Goal: Communication & Community: Participate in discussion

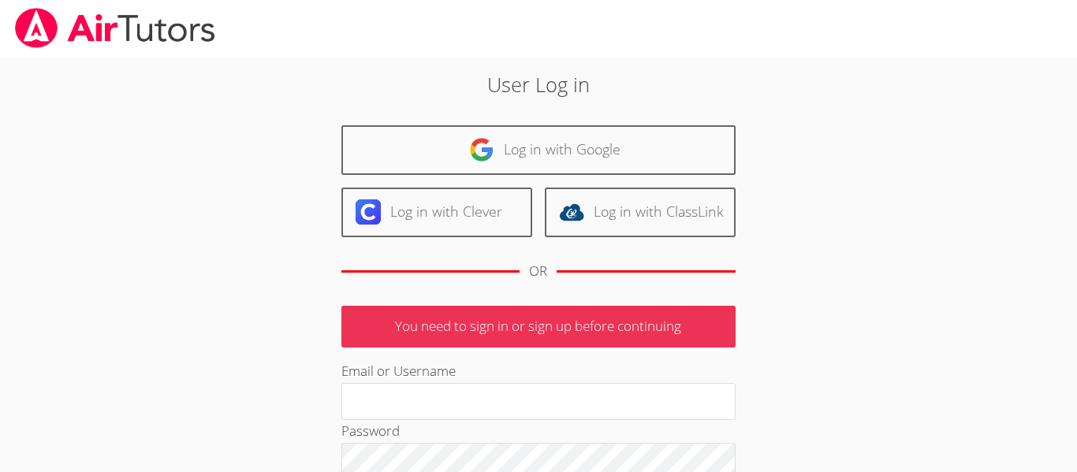
click at [466, 150] on link "Log in with Google" at bounding box center [538, 150] width 394 height 50
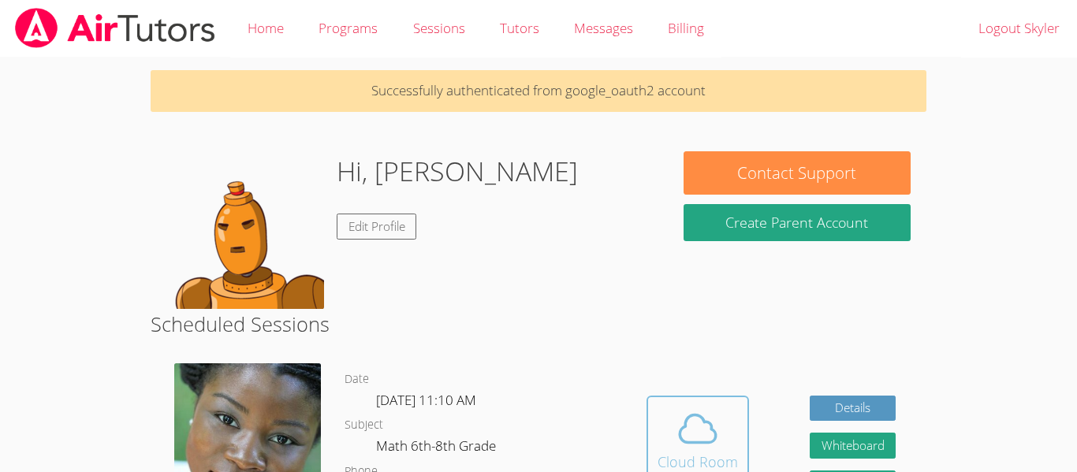
click at [675, 417] on icon at bounding box center [697, 429] width 44 height 44
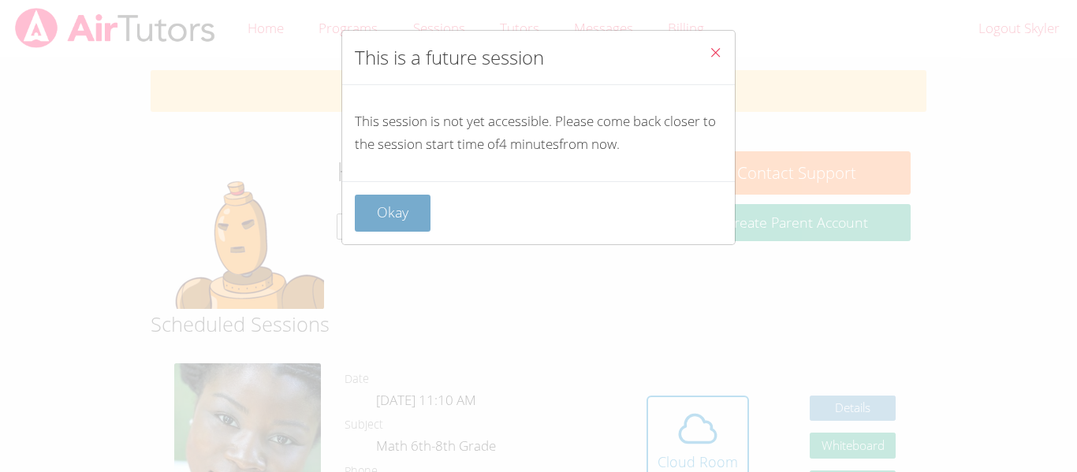
click at [391, 218] on button "Okay" at bounding box center [393, 213] width 76 height 37
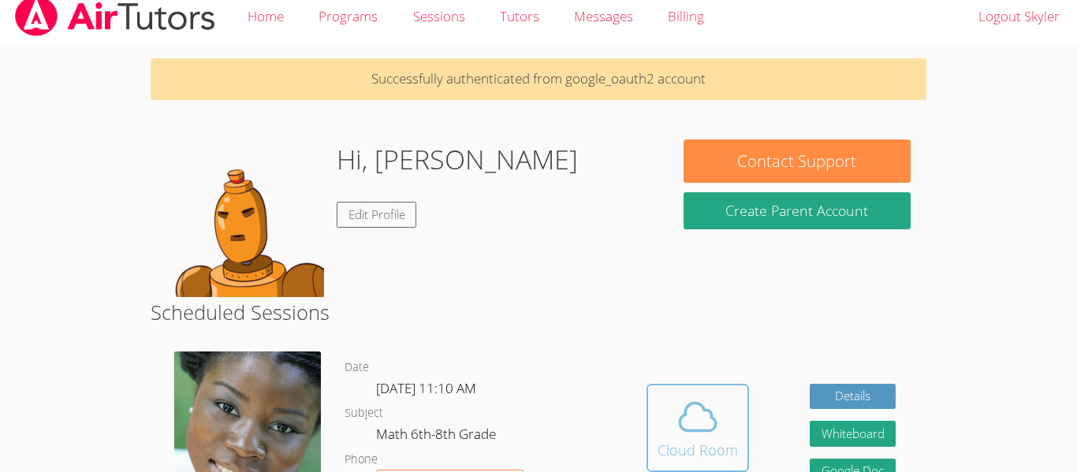
click at [656, 419] on button "Cloud Room" at bounding box center [697, 428] width 102 height 88
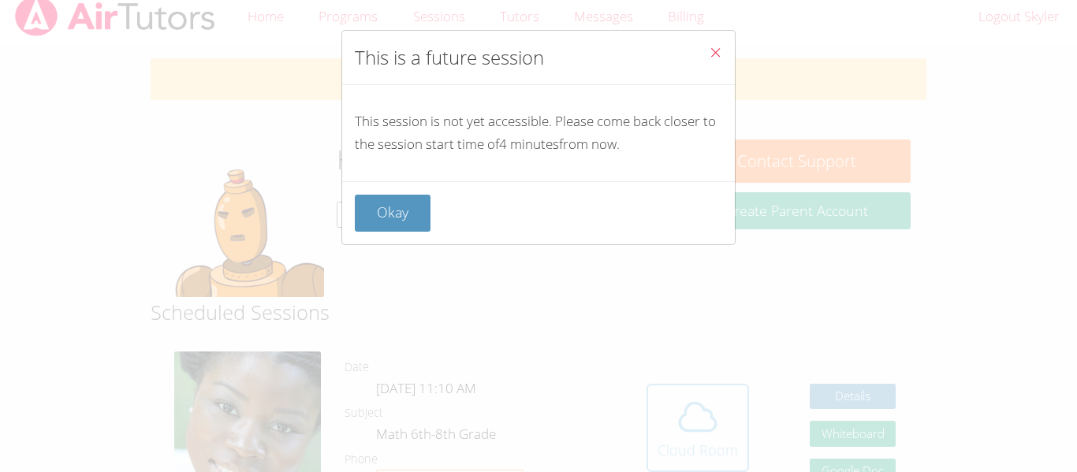
click at [656, 419] on div "This is a future session This session is not yet accessible. Please come back c…" at bounding box center [538, 236] width 1077 height 472
click at [389, 196] on button "Okay" at bounding box center [393, 213] width 76 height 37
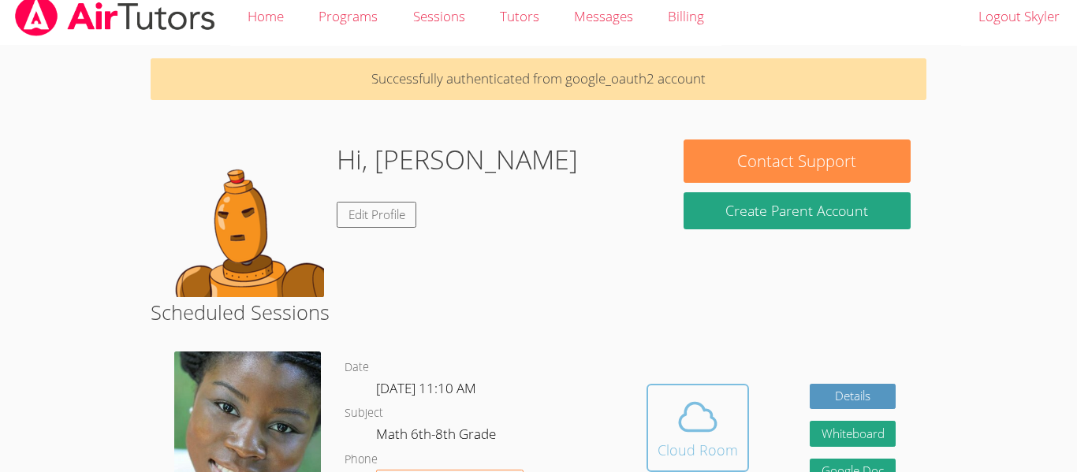
click at [646, 384] on button "Cloud Room" at bounding box center [697, 428] width 102 height 88
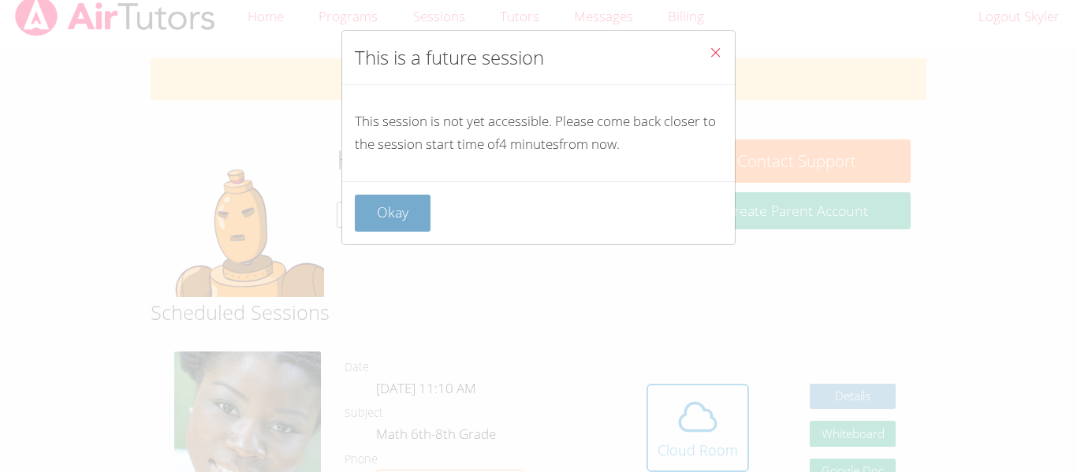
click at [387, 208] on button "Okay" at bounding box center [393, 213] width 76 height 37
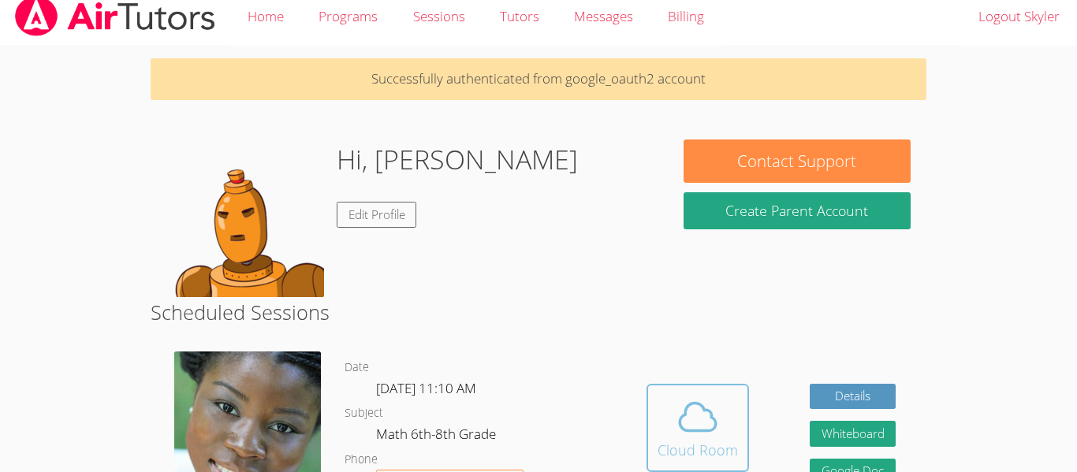
click at [671, 414] on span at bounding box center [697, 417] width 80 height 44
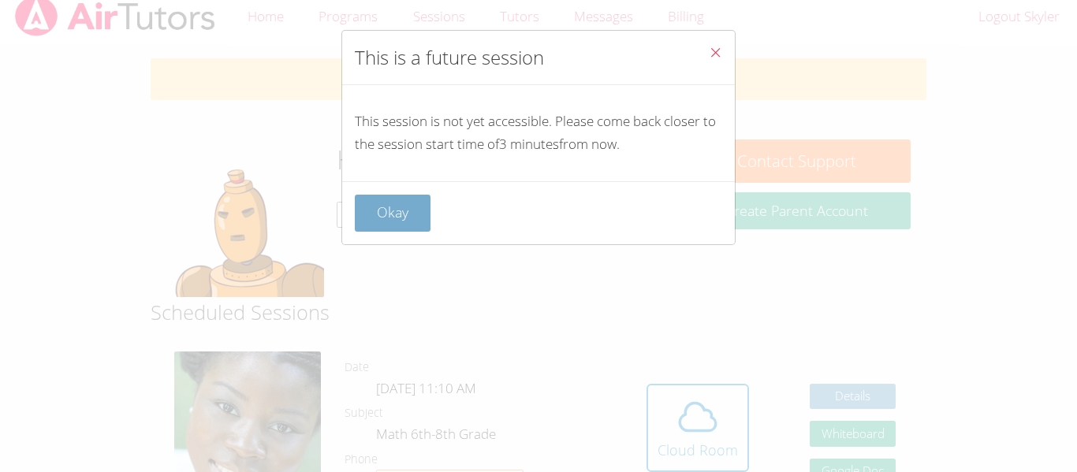
click at [381, 224] on button "Okay" at bounding box center [393, 213] width 76 height 37
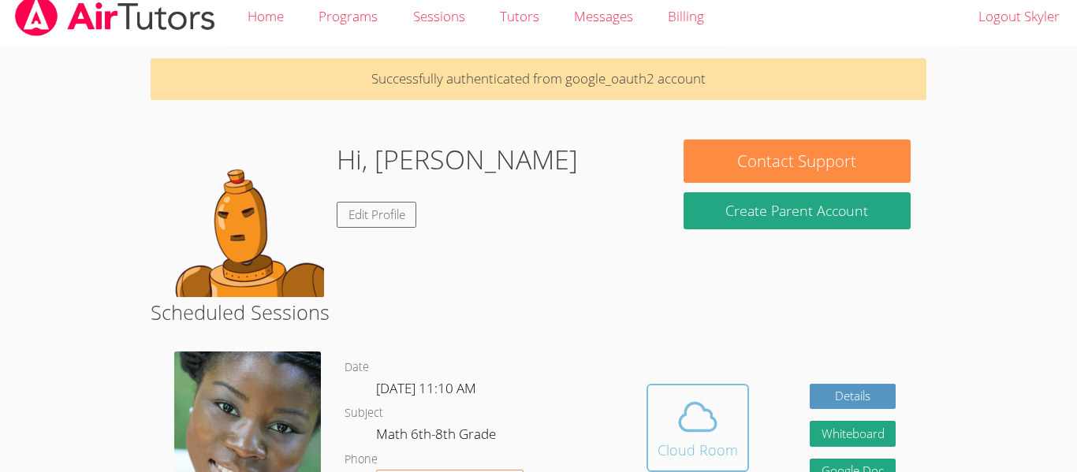
click at [697, 391] on button "Cloud Room" at bounding box center [697, 428] width 102 height 88
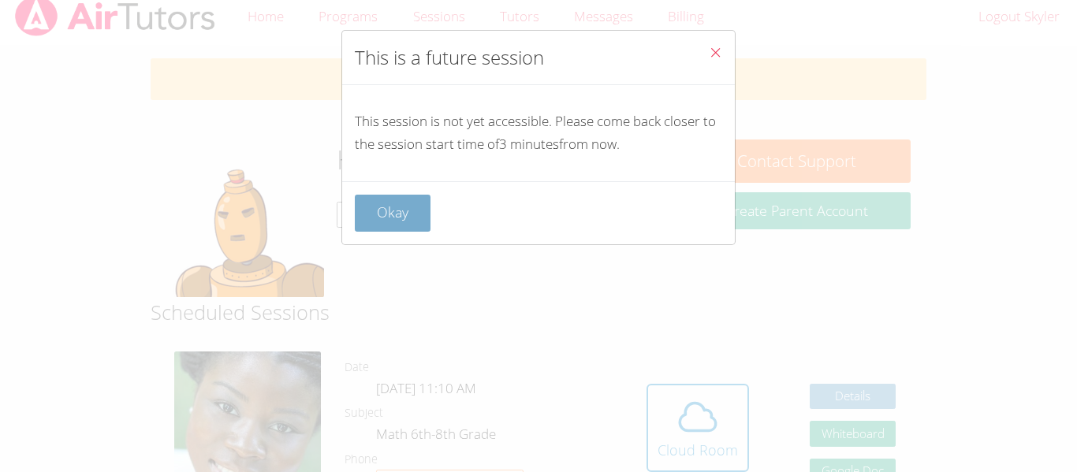
click at [399, 218] on button "Okay" at bounding box center [393, 213] width 76 height 37
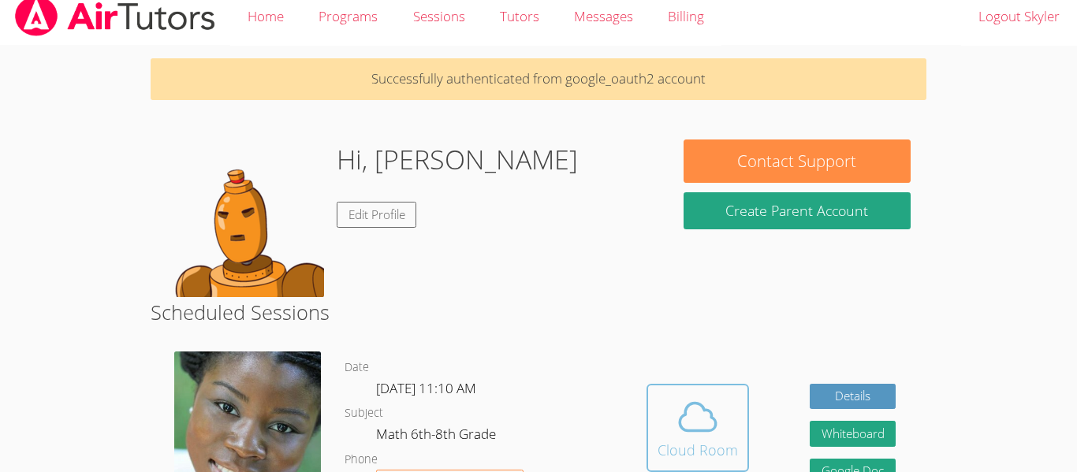
click at [675, 406] on icon at bounding box center [697, 417] width 44 height 44
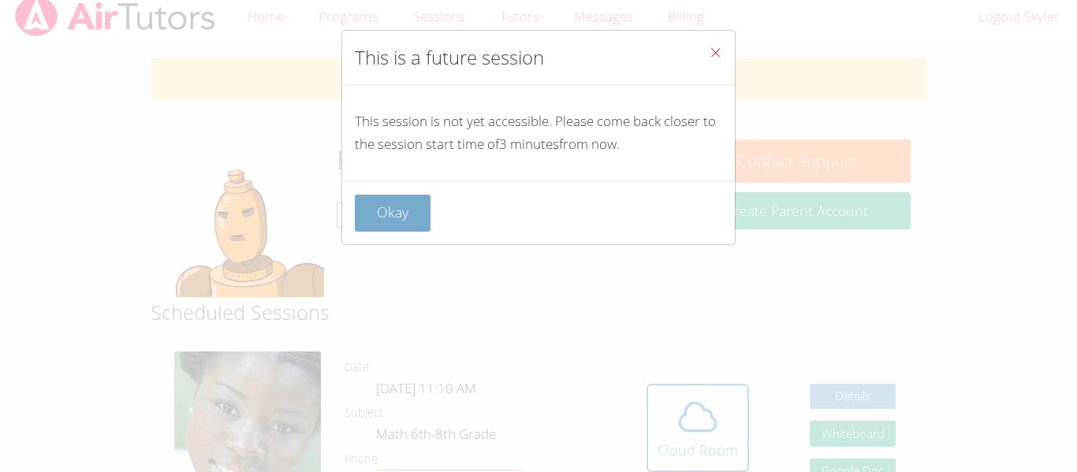
click at [396, 200] on button "Okay" at bounding box center [393, 213] width 76 height 37
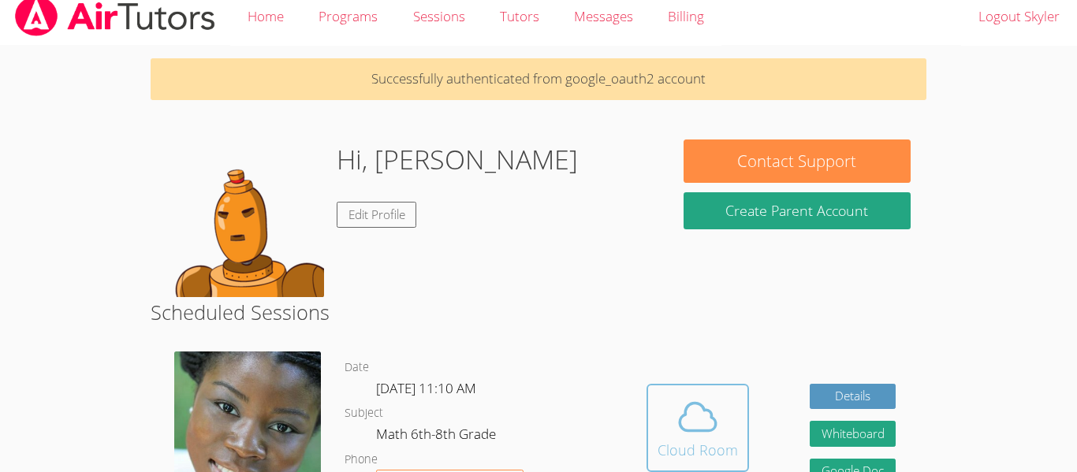
click at [738, 438] on button "Cloud Room" at bounding box center [697, 428] width 102 height 88
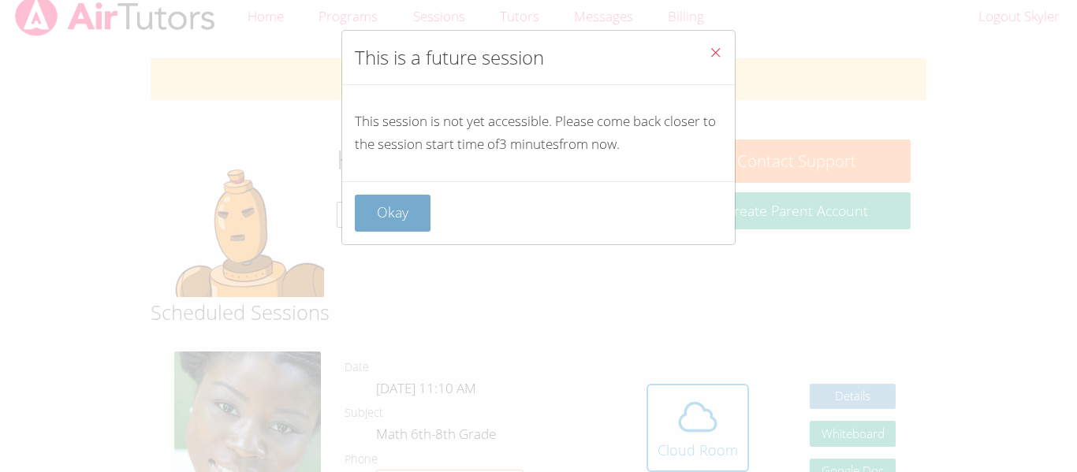
click at [396, 199] on button "Okay" at bounding box center [393, 213] width 76 height 37
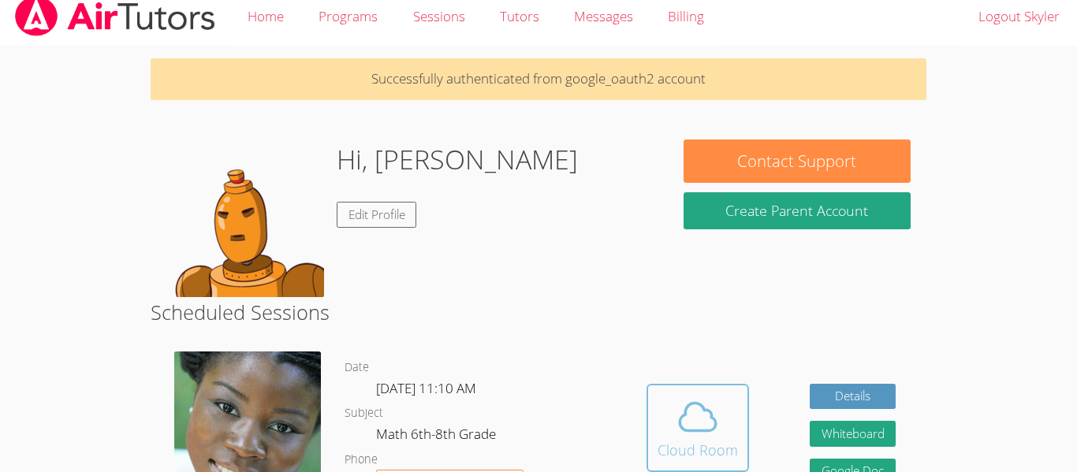
click at [682, 399] on icon at bounding box center [697, 417] width 44 height 44
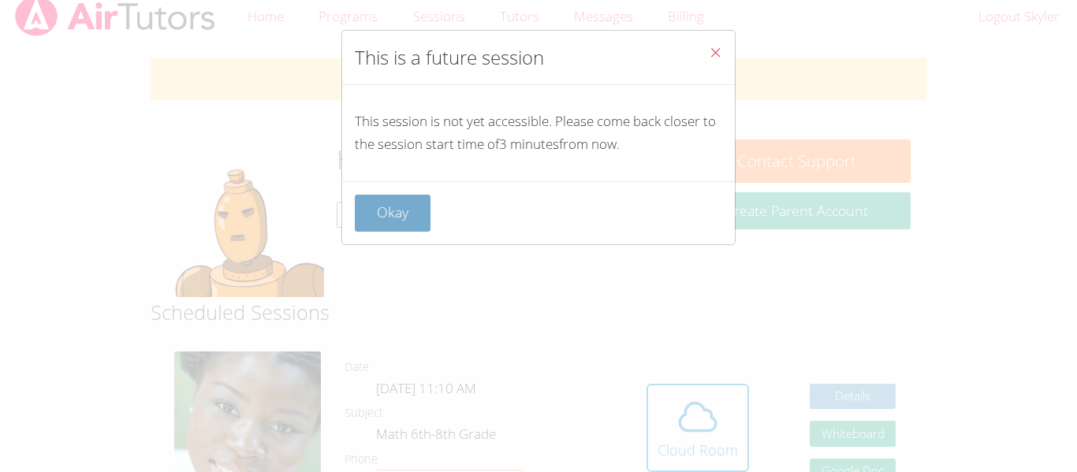
click at [379, 207] on button "Okay" at bounding box center [393, 213] width 76 height 37
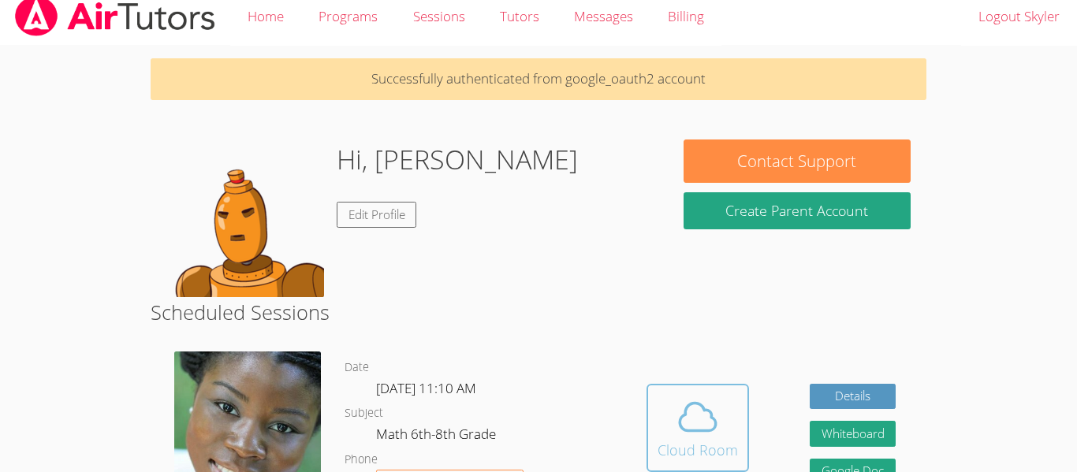
click at [709, 424] on icon at bounding box center [697, 417] width 44 height 44
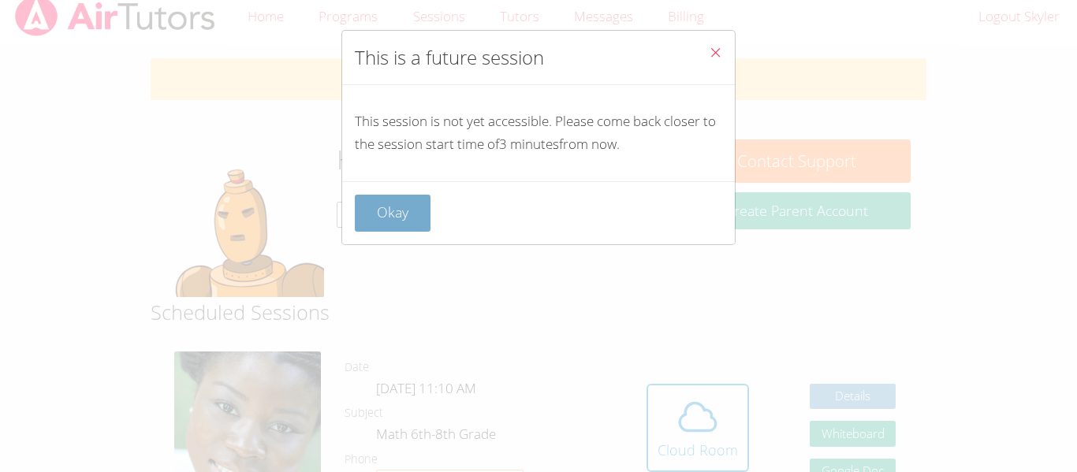
click at [413, 210] on button "Okay" at bounding box center [393, 213] width 76 height 37
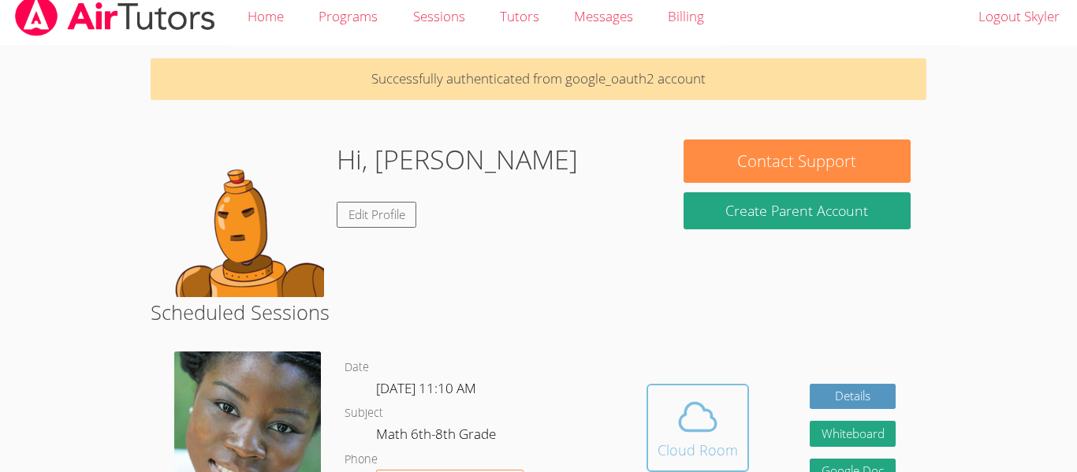
click at [683, 391] on button "Cloud Room" at bounding box center [697, 428] width 102 height 88
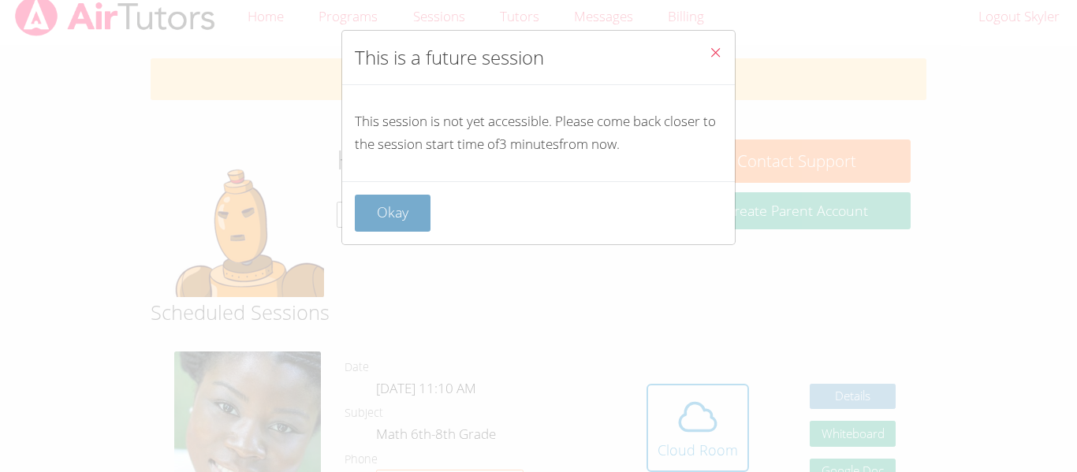
click at [426, 198] on button "Okay" at bounding box center [393, 213] width 76 height 37
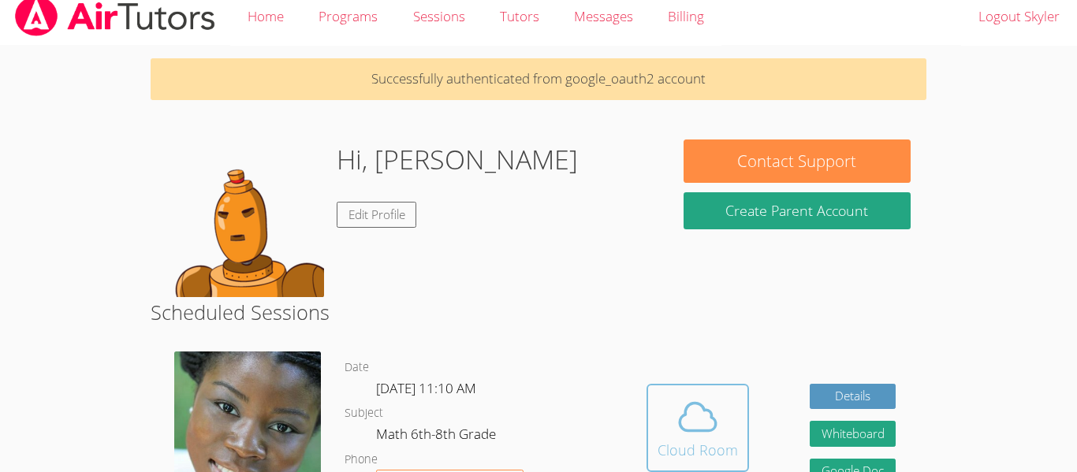
click at [685, 414] on icon at bounding box center [697, 417] width 36 height 28
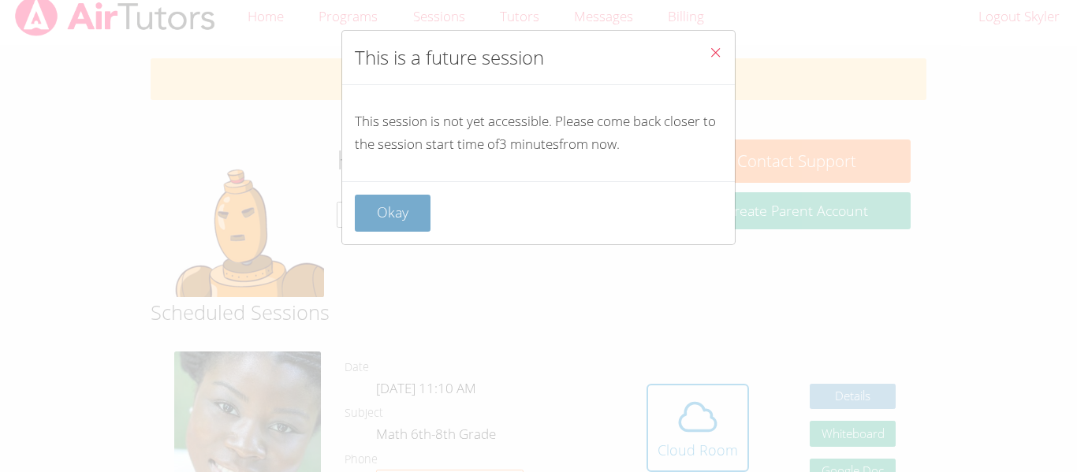
click at [421, 217] on button "Okay" at bounding box center [393, 213] width 76 height 37
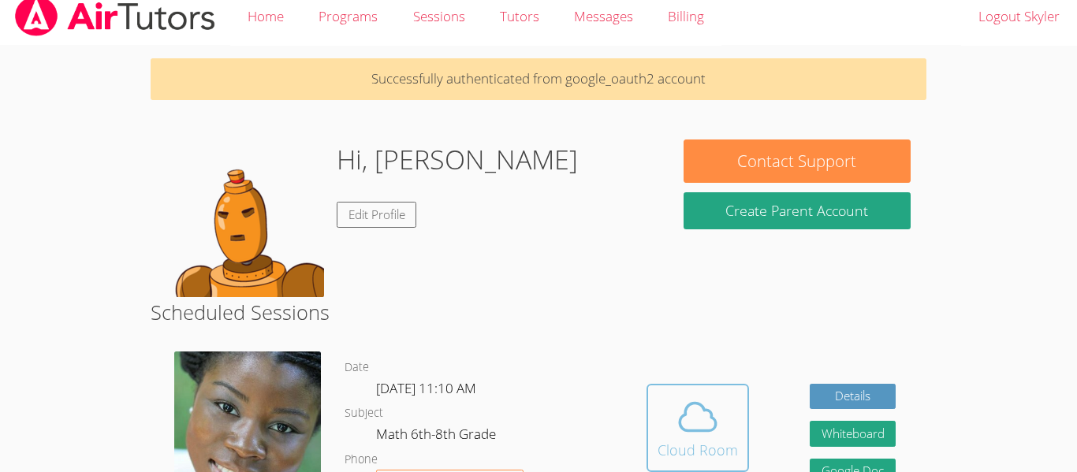
click at [709, 441] on div "Cloud Room" at bounding box center [697, 450] width 80 height 22
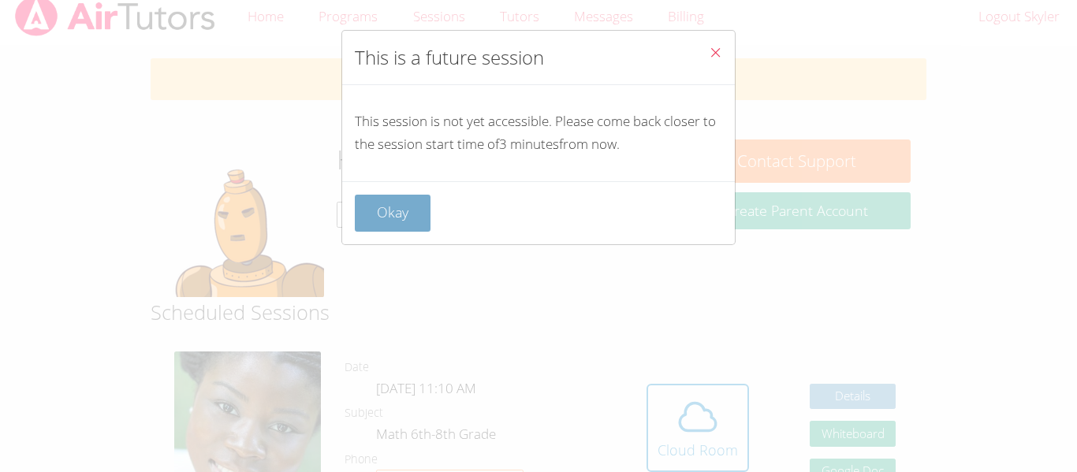
click at [420, 221] on button "Okay" at bounding box center [393, 213] width 76 height 37
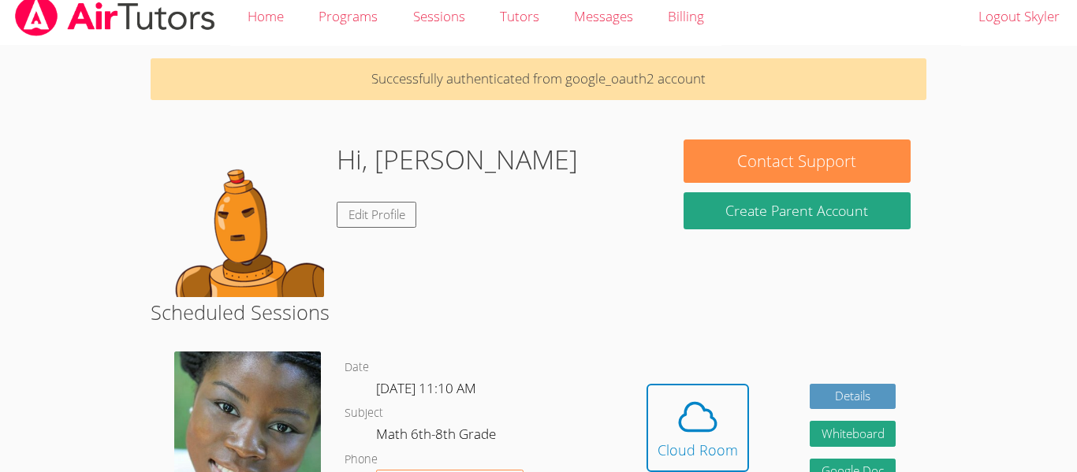
click at [654, 372] on div "Hidden Cloud Room Details Whiteboard Hidden Google Doc" at bounding box center [771, 440] width 310 height 200
click at [683, 435] on icon at bounding box center [697, 417] width 44 height 44
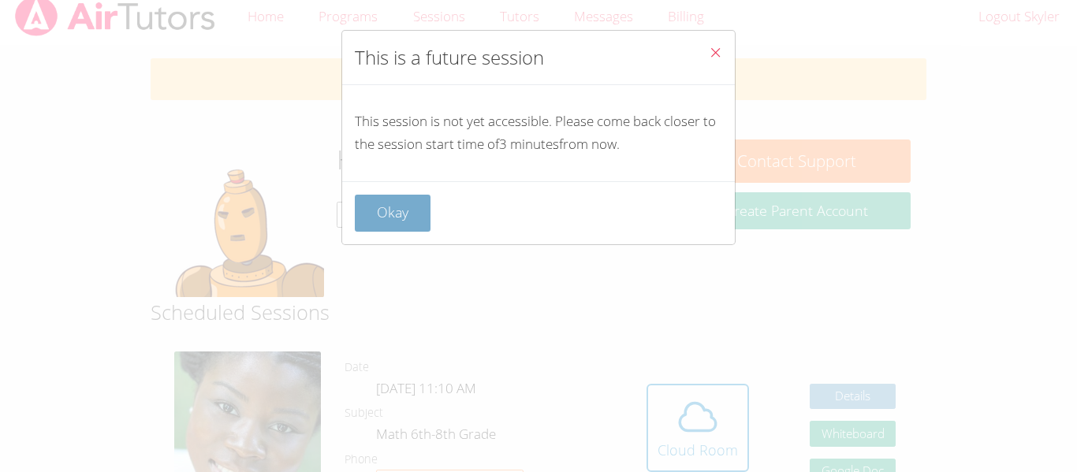
click at [420, 224] on button "Okay" at bounding box center [393, 213] width 76 height 37
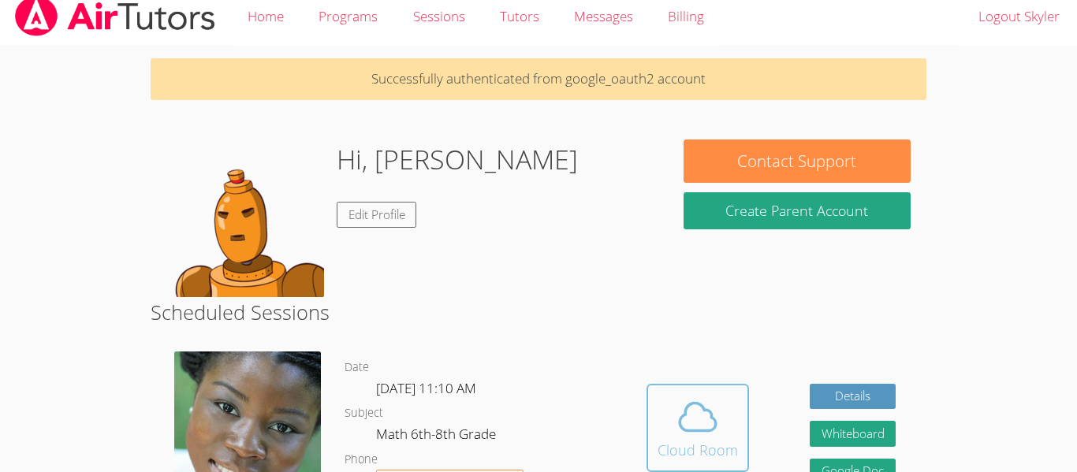
click at [683, 427] on icon at bounding box center [697, 417] width 44 height 44
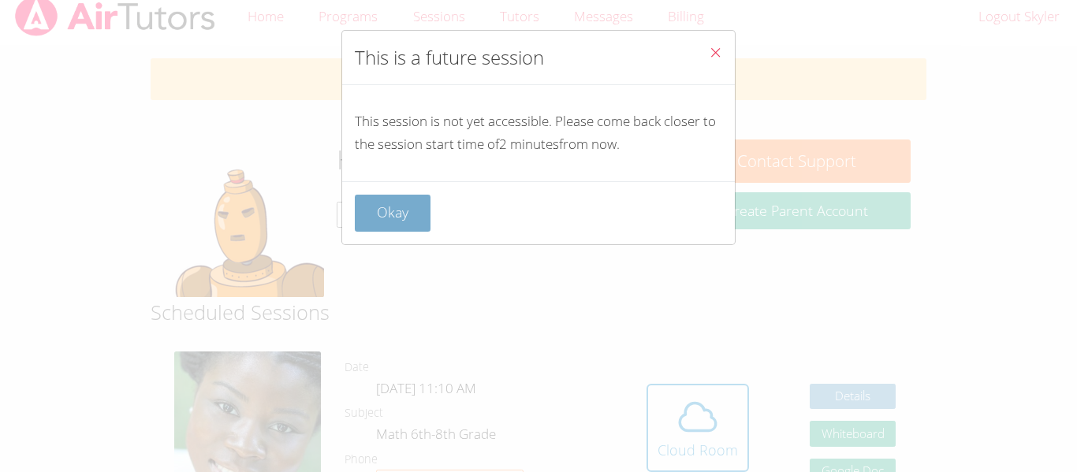
click at [411, 230] on button "Okay" at bounding box center [393, 213] width 76 height 37
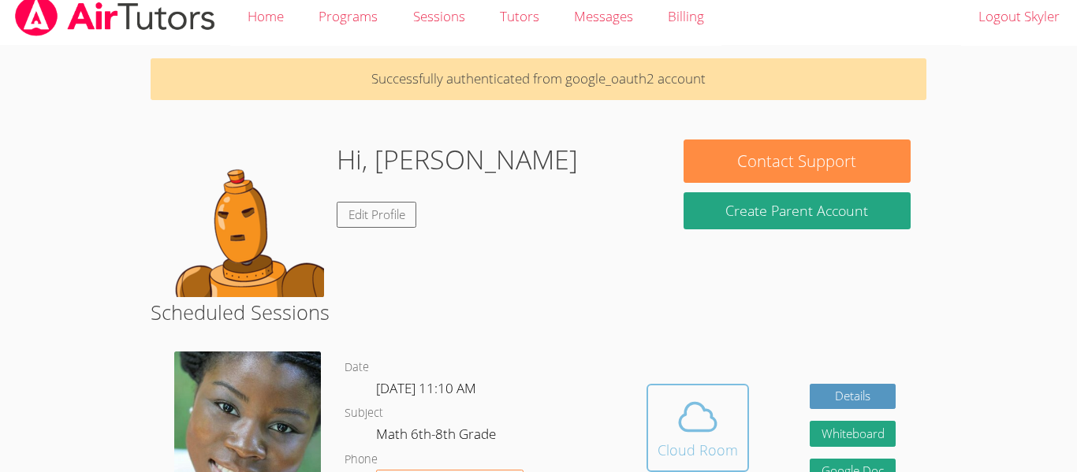
click at [668, 386] on button "Cloud Room" at bounding box center [697, 428] width 102 height 88
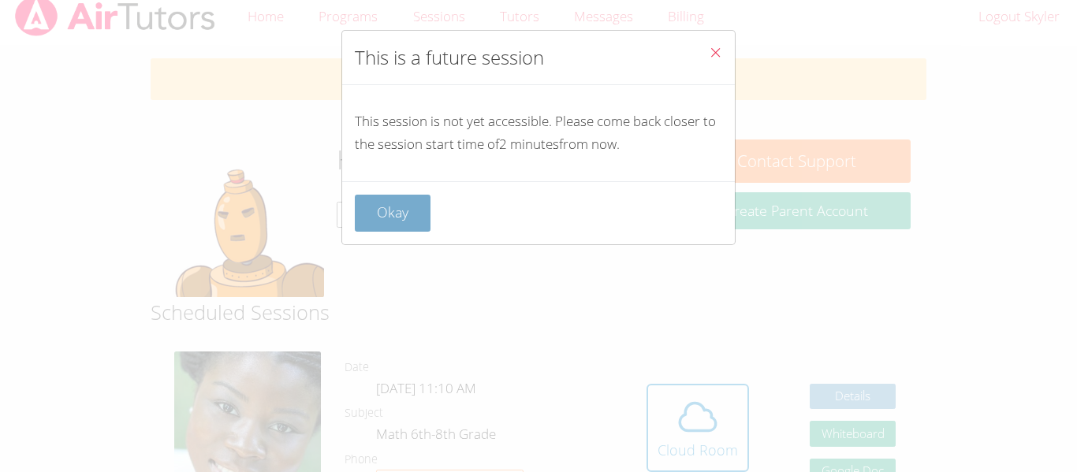
click at [418, 217] on button "Okay" at bounding box center [393, 213] width 76 height 37
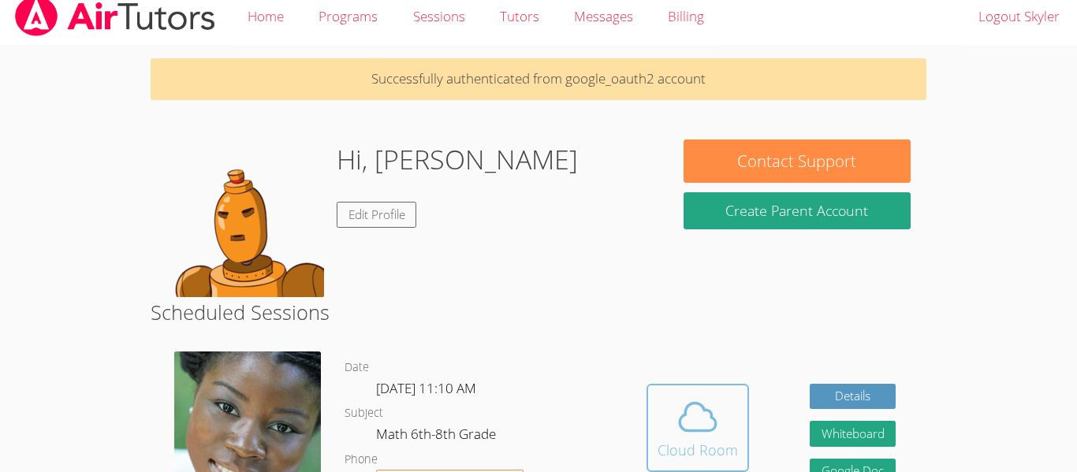
click at [694, 448] on div "Cloud Room" at bounding box center [697, 450] width 80 height 22
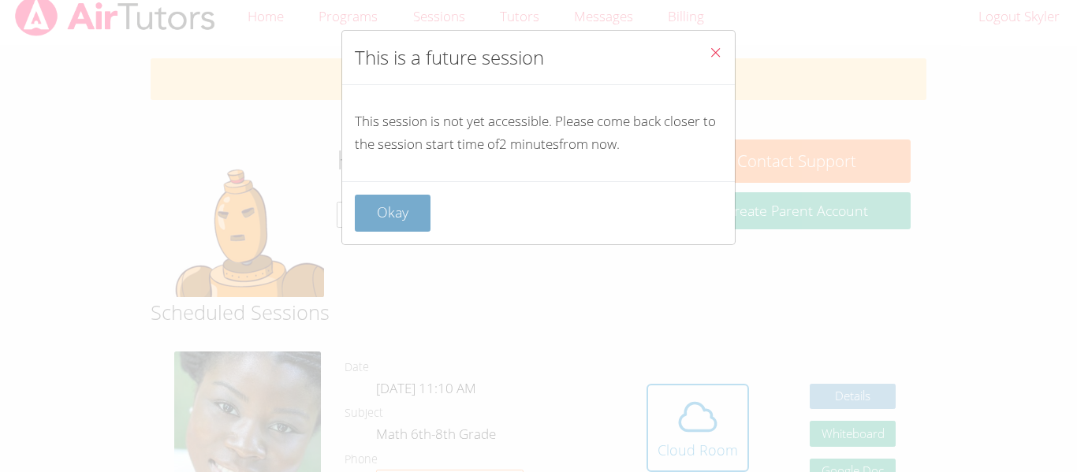
click at [415, 207] on button "Okay" at bounding box center [393, 213] width 76 height 37
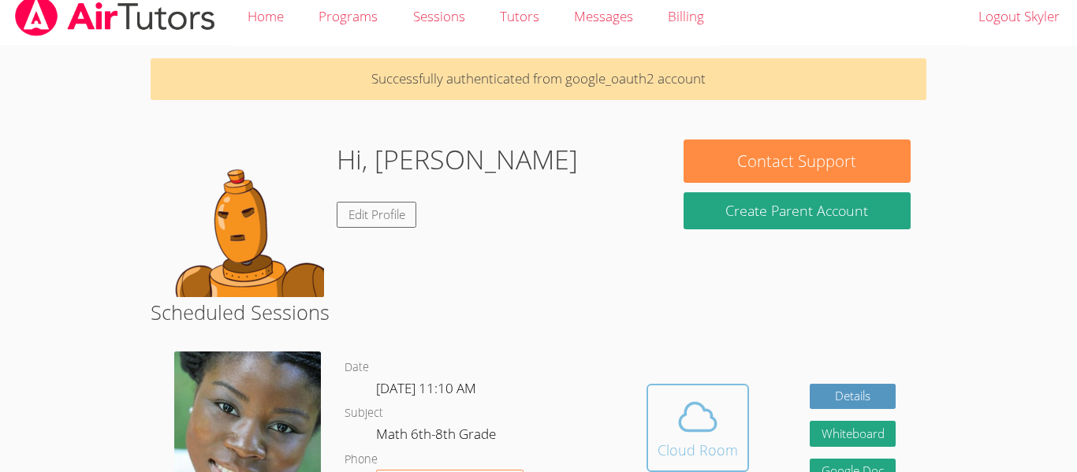
click at [726, 421] on span at bounding box center [697, 417] width 80 height 44
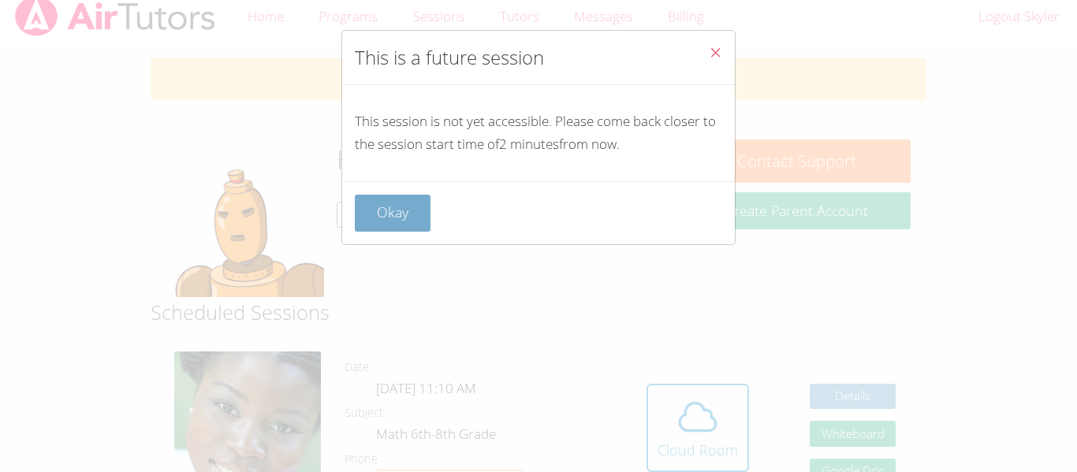
click at [409, 215] on button "Okay" at bounding box center [393, 213] width 76 height 37
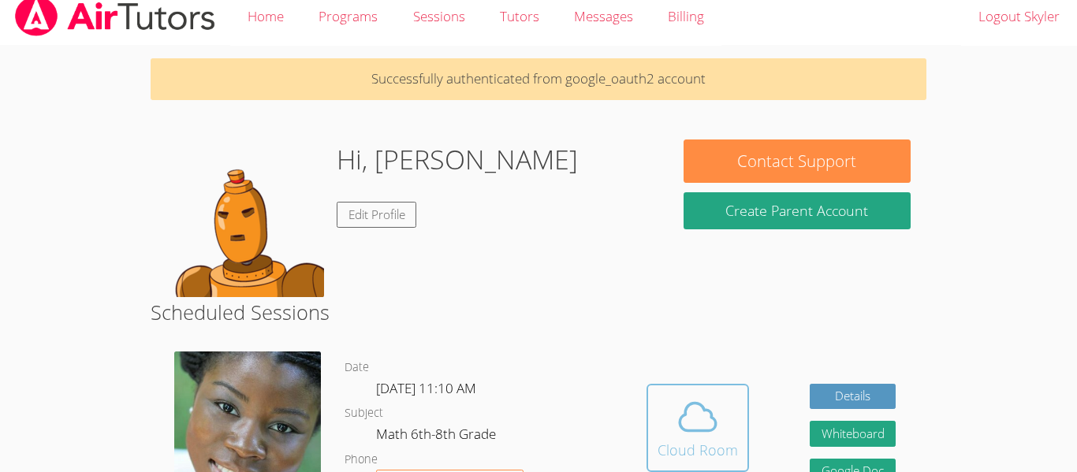
click at [663, 407] on span at bounding box center [697, 417] width 80 height 44
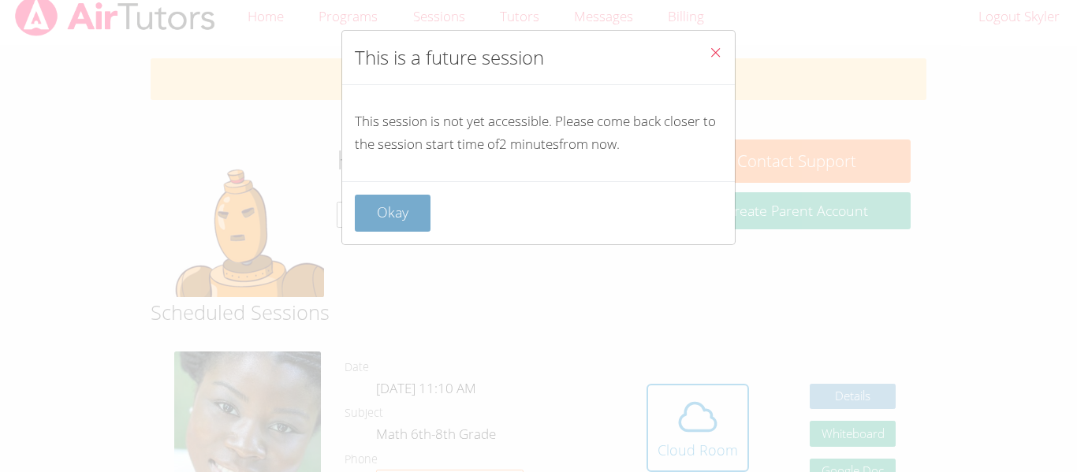
click at [413, 220] on button "Okay" at bounding box center [393, 213] width 76 height 37
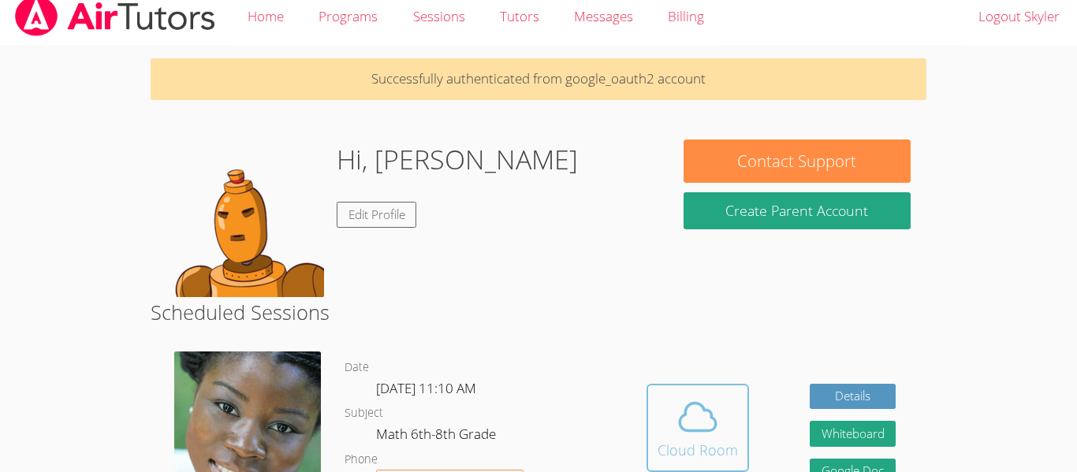
click at [715, 440] on div "Cloud Room" at bounding box center [697, 450] width 80 height 22
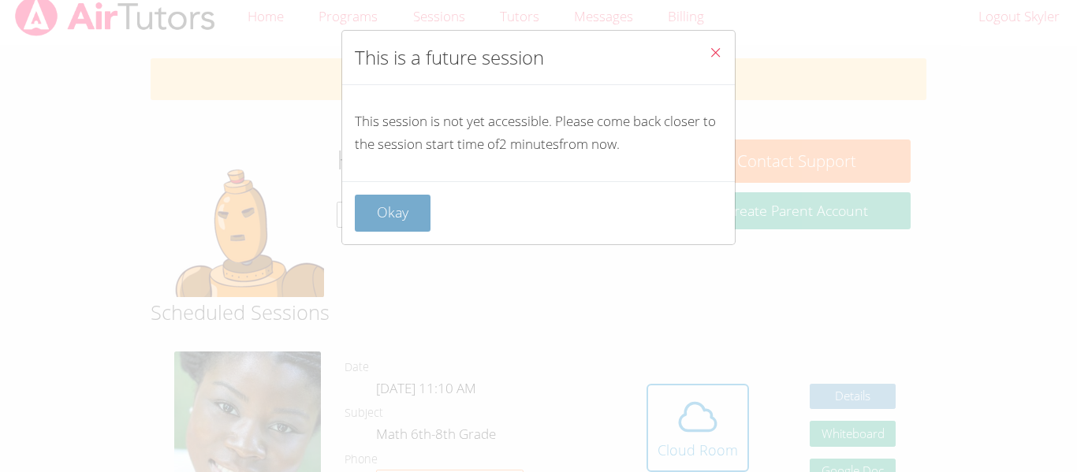
click at [423, 229] on button "Okay" at bounding box center [393, 213] width 76 height 37
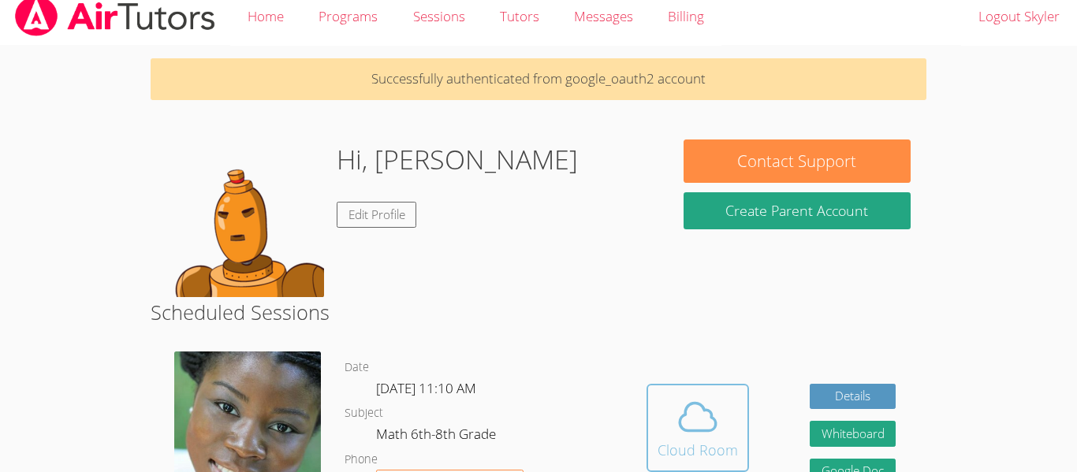
click at [678, 431] on icon at bounding box center [697, 417] width 44 height 44
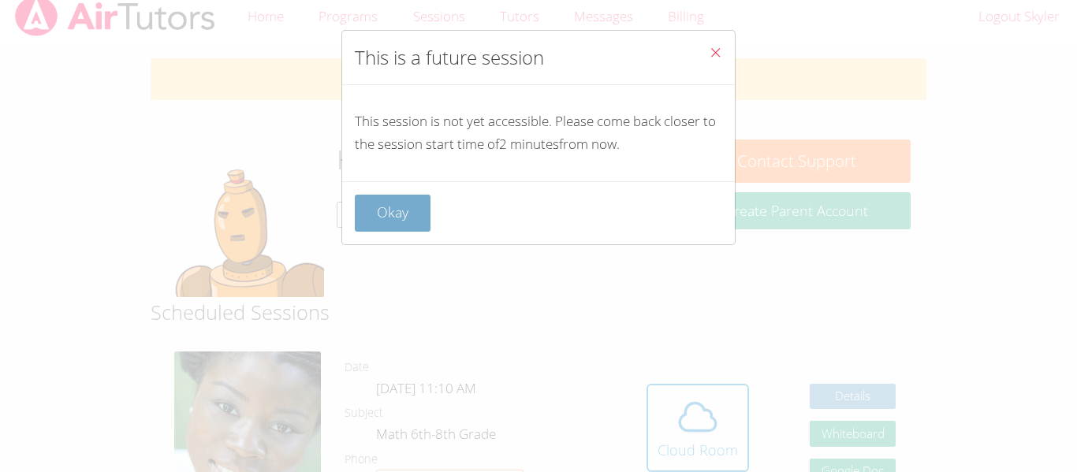
click at [400, 221] on button "Okay" at bounding box center [393, 213] width 76 height 37
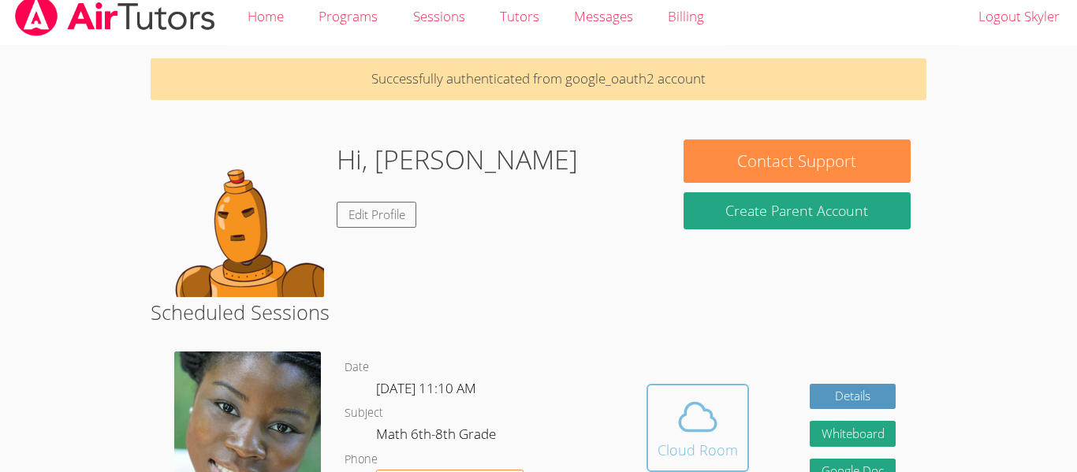
click at [712, 422] on icon at bounding box center [697, 417] width 44 height 44
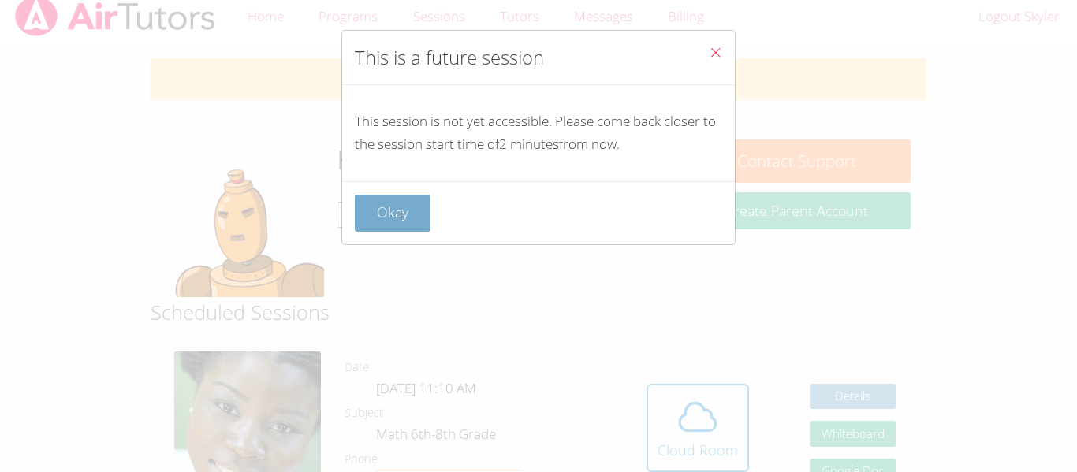
click at [413, 214] on button "Okay" at bounding box center [393, 213] width 76 height 37
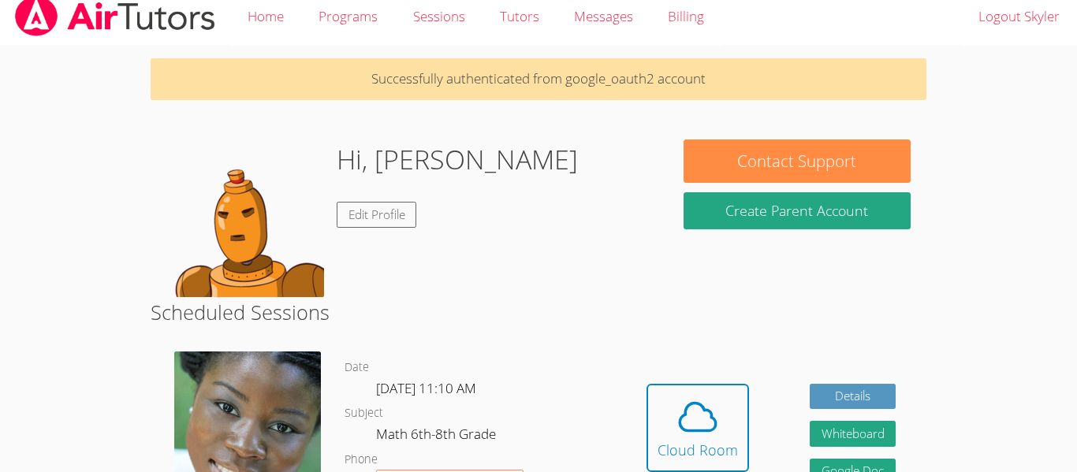
click at [645, 405] on div "Hidden Cloud Room Details Whiteboard Hidden Google Doc" at bounding box center [771, 440] width 310 height 200
click at [683, 430] on icon at bounding box center [697, 417] width 36 height 28
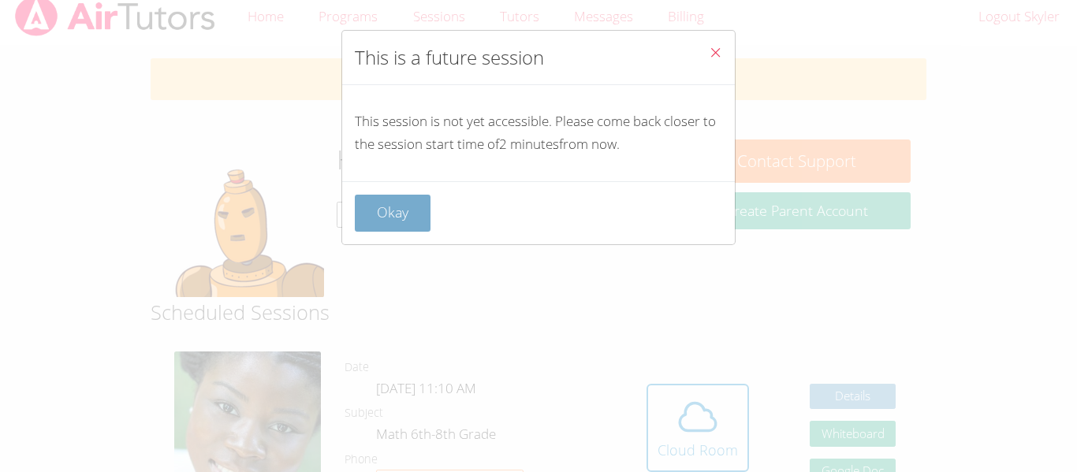
click at [421, 208] on button "Okay" at bounding box center [393, 213] width 76 height 37
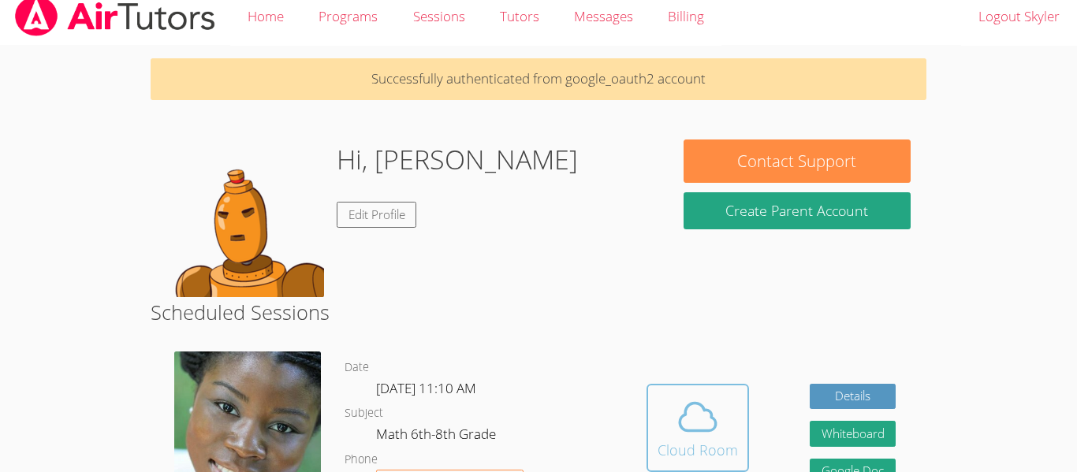
click at [669, 459] on div "Cloud Room" at bounding box center [697, 450] width 80 height 22
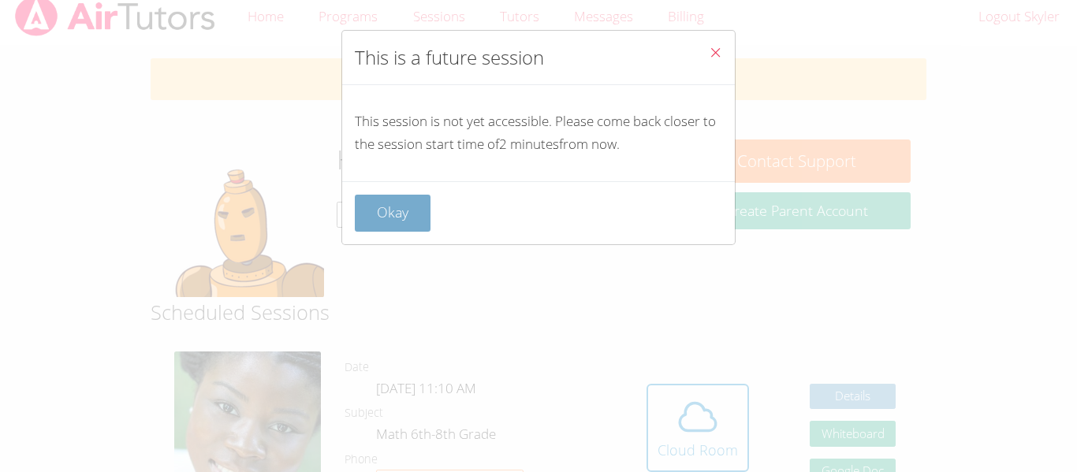
click at [368, 225] on button "Okay" at bounding box center [393, 213] width 76 height 37
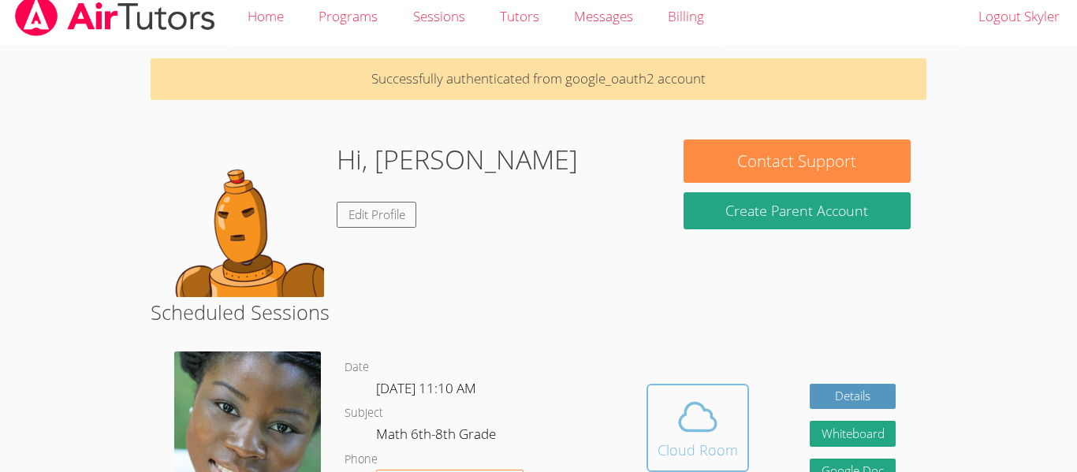
click at [720, 437] on span at bounding box center [697, 417] width 80 height 44
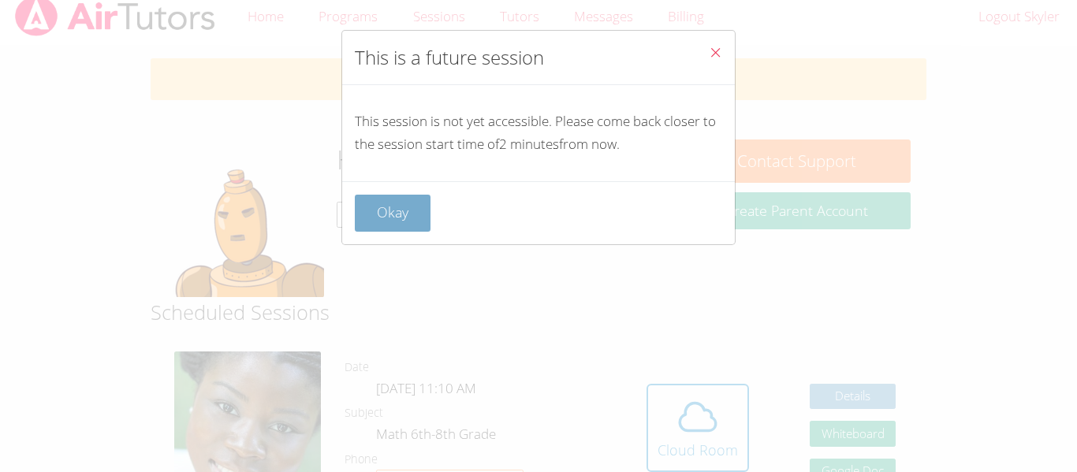
click at [381, 201] on button "Okay" at bounding box center [393, 213] width 76 height 37
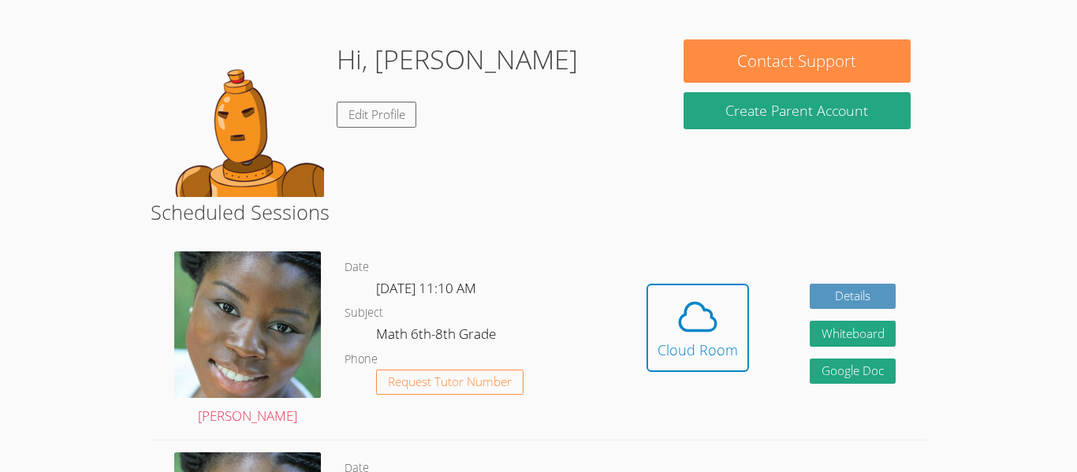
scroll to position [113, 0]
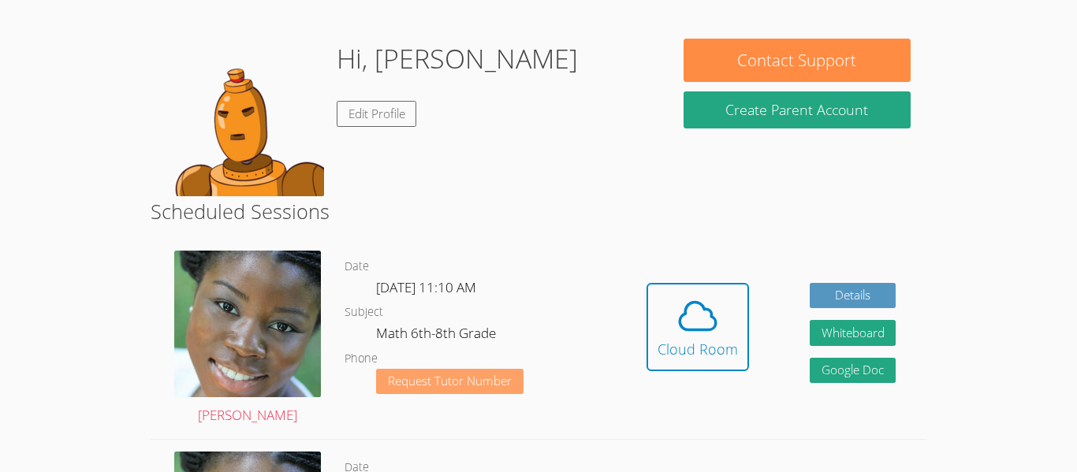
click at [493, 386] on span "Request Tutor Number" at bounding box center [450, 381] width 124 height 12
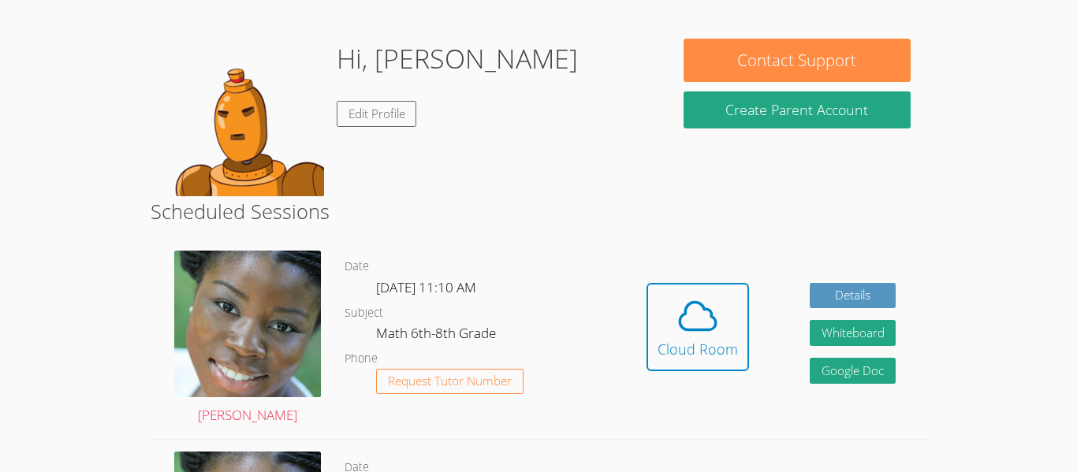
scroll to position [58, 0]
click at [693, 306] on icon at bounding box center [697, 316] width 44 height 44
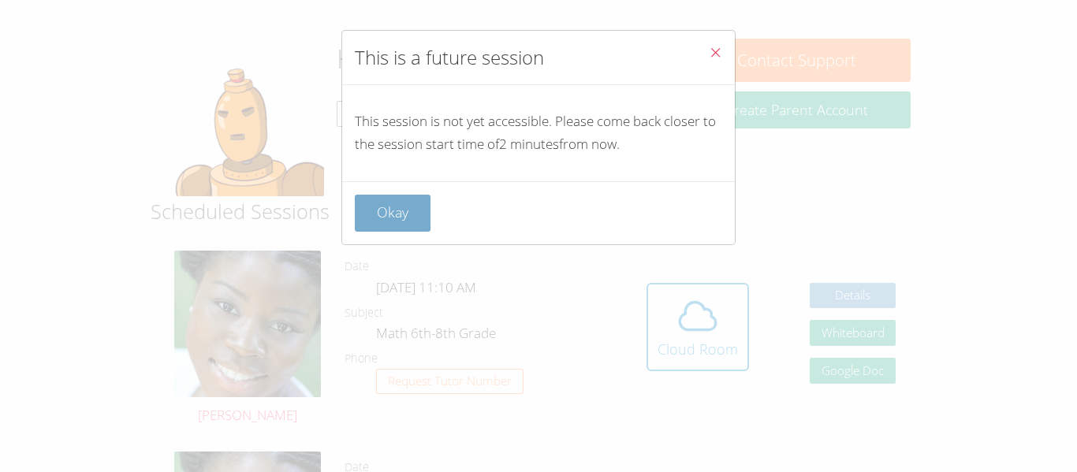
click at [380, 225] on button "Okay" at bounding box center [393, 213] width 76 height 37
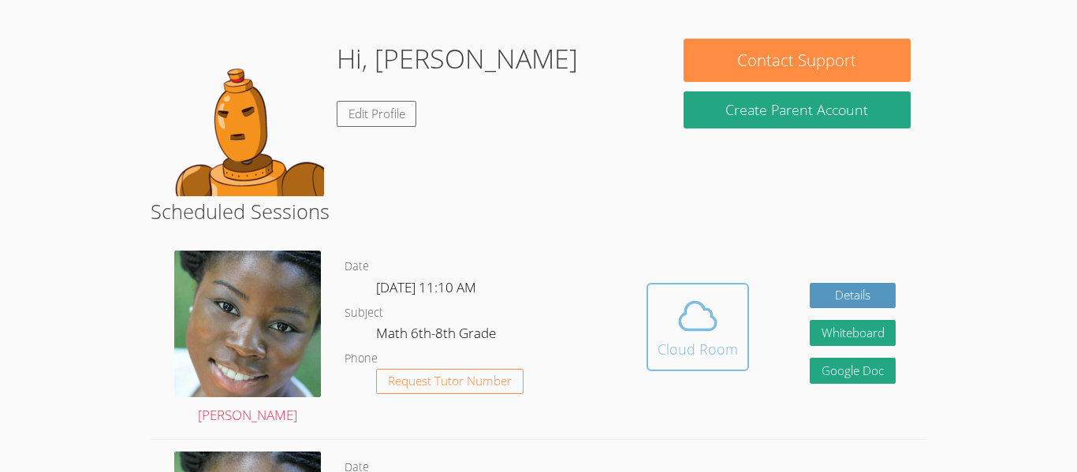
click at [673, 343] on div "Cloud Room" at bounding box center [697, 349] width 80 height 22
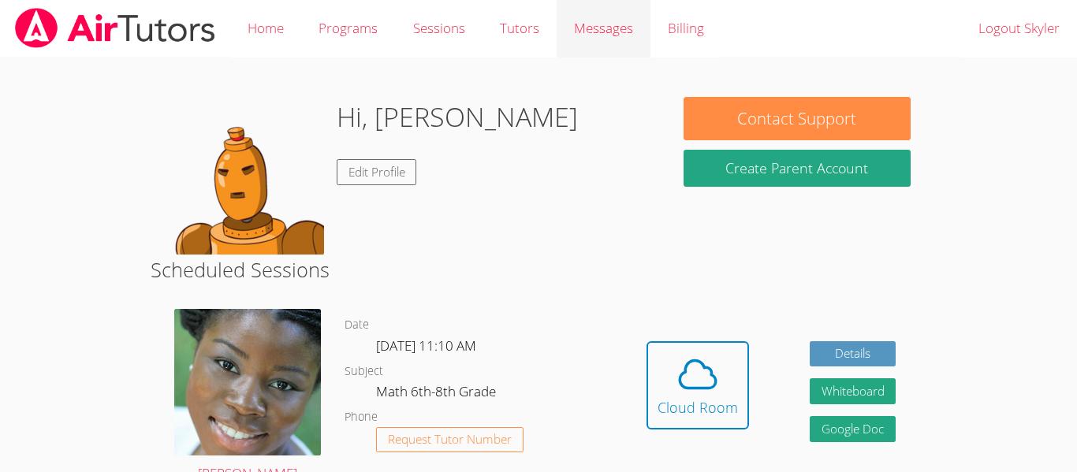
click at [592, 28] on span "Messages" at bounding box center [603, 28] width 59 height 18
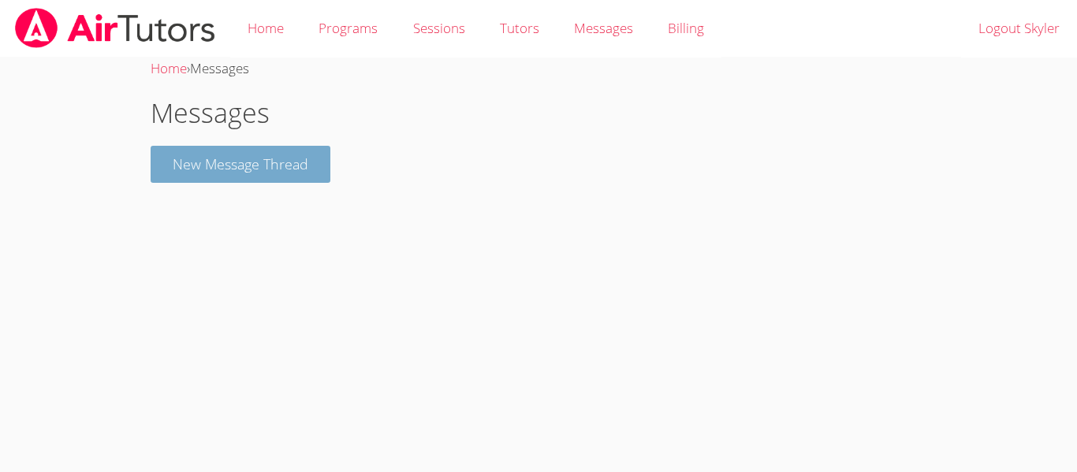
click at [210, 162] on button "New Message Thread" at bounding box center [241, 164] width 180 height 37
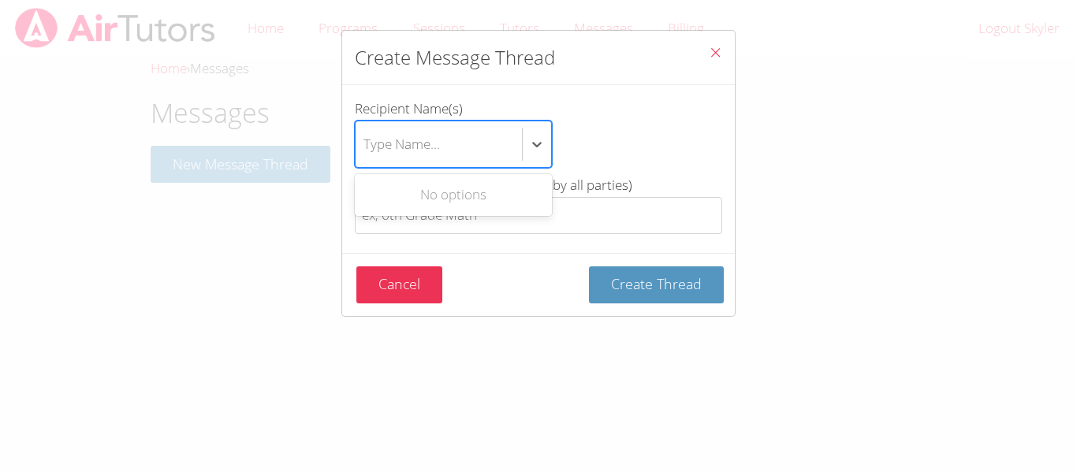
click at [401, 143] on div "Type Name..." at bounding box center [401, 143] width 76 height 23
click at [365, 143] on input "Recipient Name(s) Use Up and Down to choose options, press Enter to select the …" at bounding box center [364, 144] width 2 height 36
type input "p"
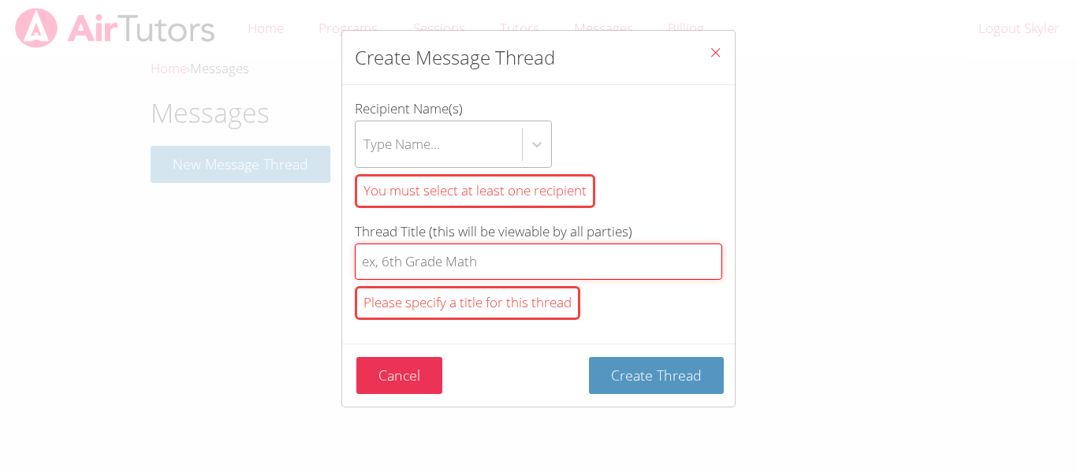
click at [414, 262] on input "Thread Title (this will be viewable by all parties) Please specify a title for …" at bounding box center [538, 262] width 367 height 37
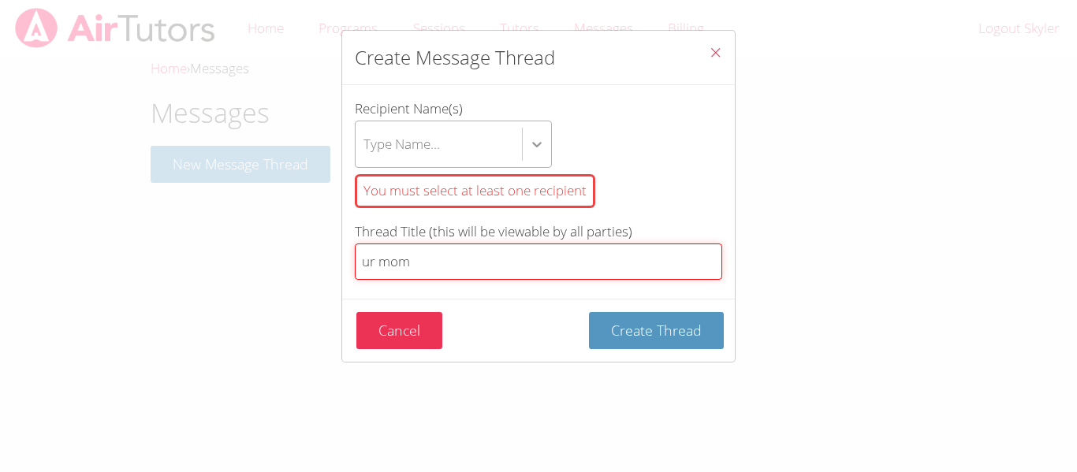
type input "ur mom"
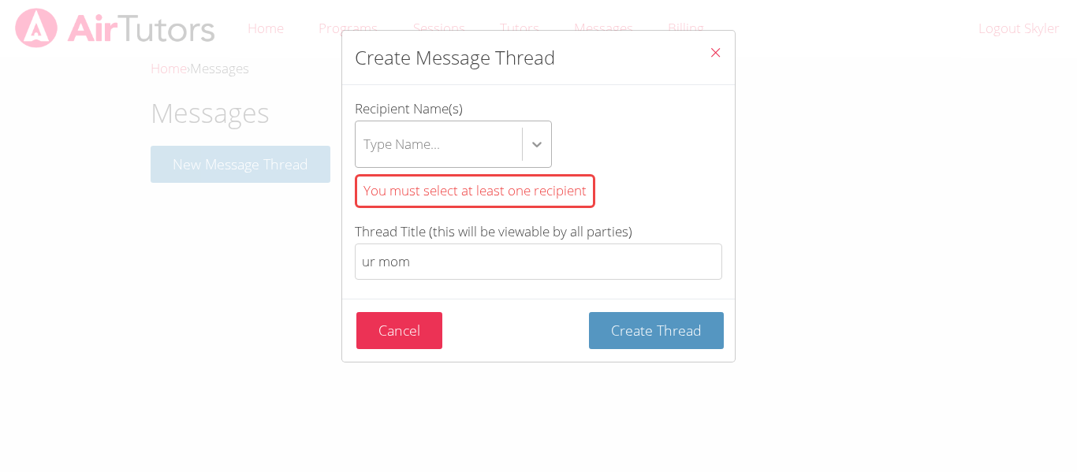
click at [542, 150] on icon "btn solid blue btn-info" at bounding box center [537, 144] width 16 height 16
click at [365, 150] on input "Recipient Name(s) Type Name... You must select at least one recipient" at bounding box center [364, 144] width 2 height 36
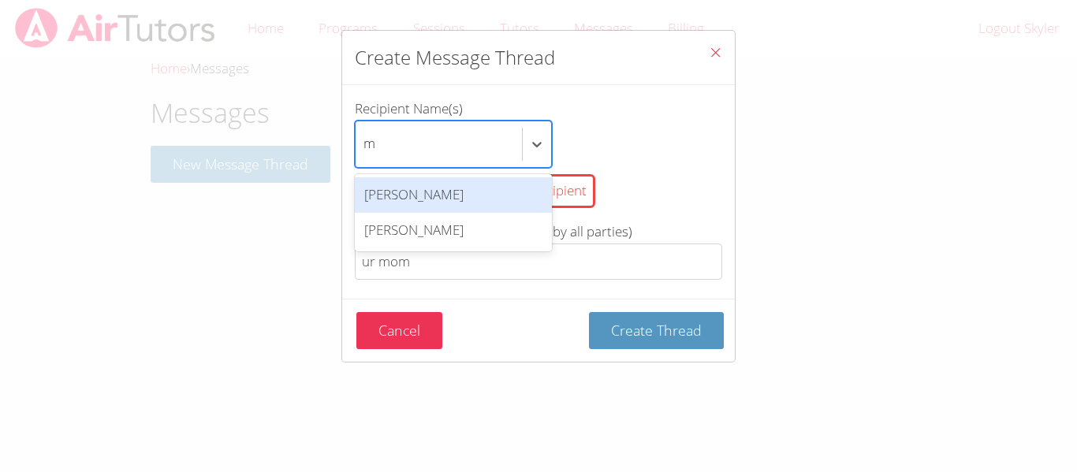
type input "m"
click at [640, 147] on div "option , deselected. option Mykia Richards focused, 1 of 2. 2 results available…" at bounding box center [538, 144] width 367 height 47
click at [377, 147] on input "Recipient Name(s) option , deselected. option Mykia Richards focused, 1 of 2. 2…" at bounding box center [369, 144] width 13 height 36
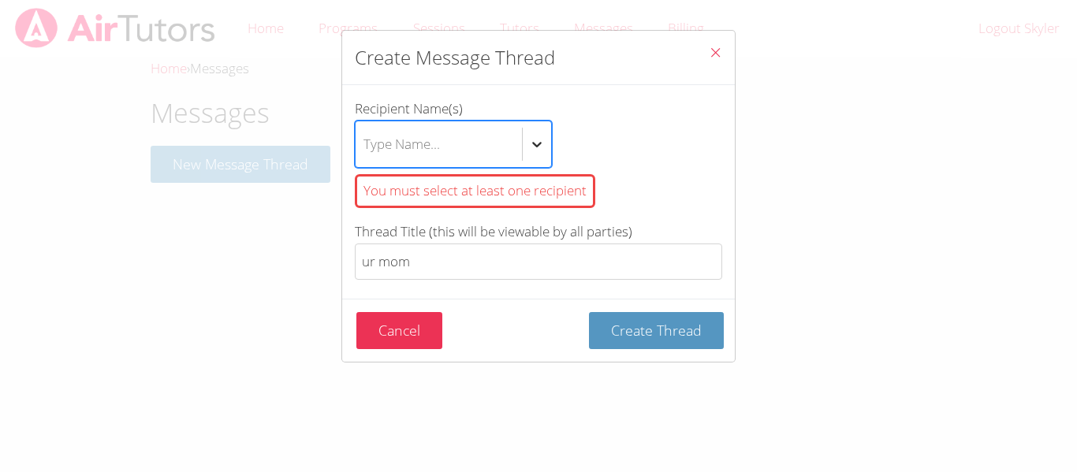
click at [545, 143] on div "btn solid blue btn-info" at bounding box center [537, 144] width 28 height 28
click at [365, 143] on input "Recipient Name(s) option , deselected. Select is focused ,type to refine list, …" at bounding box center [364, 144] width 2 height 36
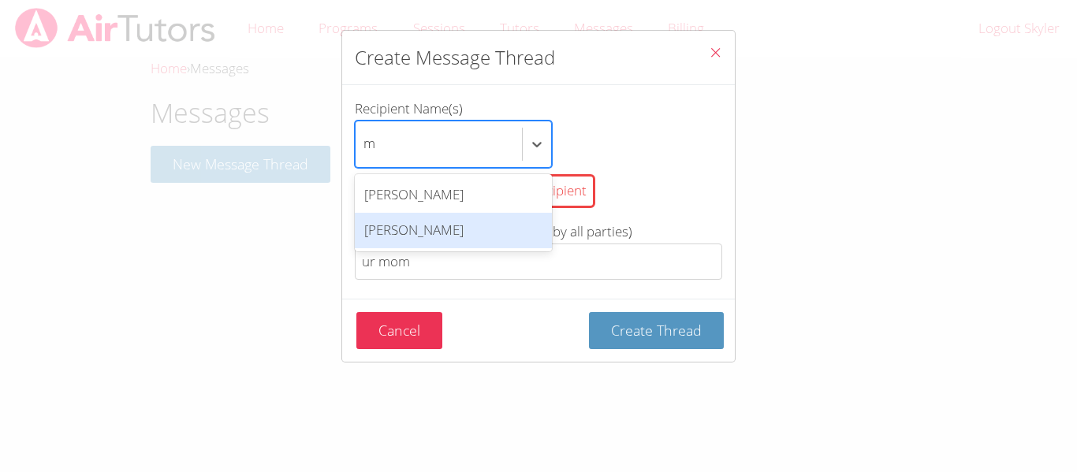
type input "m"
click at [614, 195] on div "You must select at least one recipient" at bounding box center [538, 191] width 367 height 47
click at [377, 162] on input "Recipient Name(s) option , deselected. option Kris-Anthony Smith focused, 2 of …" at bounding box center [369, 144] width 13 height 36
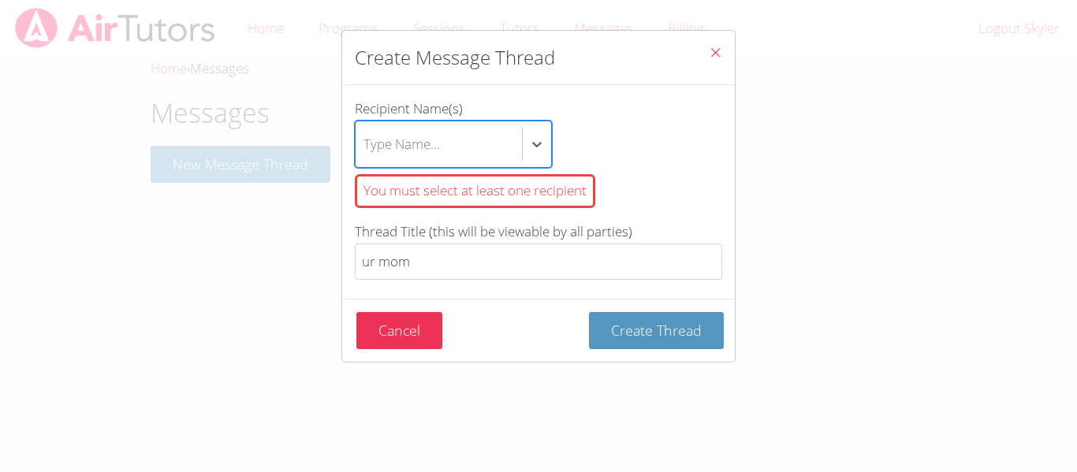
click at [718, 61] on span "Close" at bounding box center [715, 54] width 13 height 18
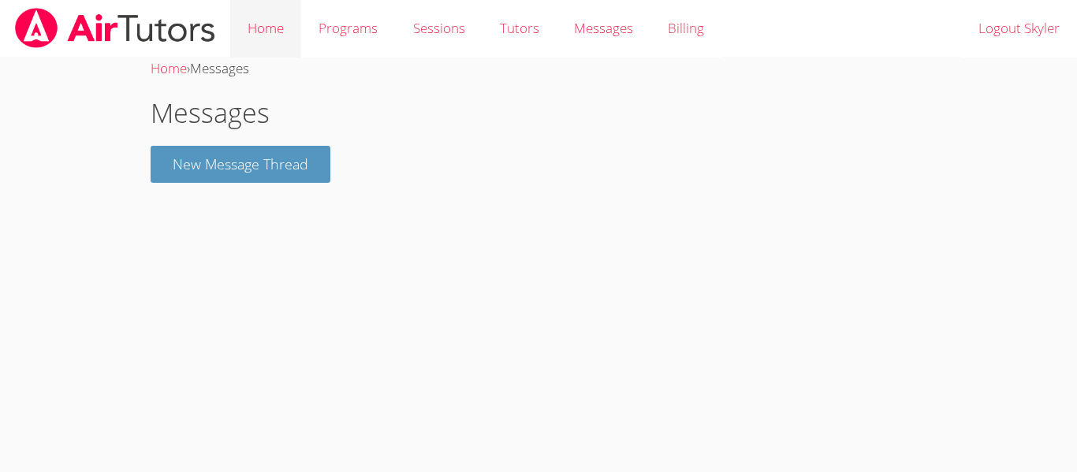
click at [254, 24] on link "Home" at bounding box center [265, 29] width 71 height 58
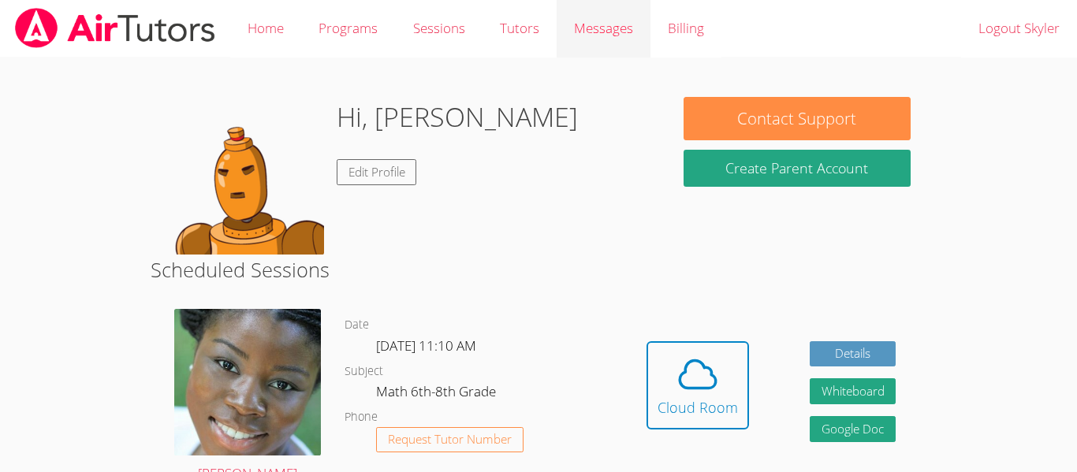
click at [591, 28] on span "Messages" at bounding box center [603, 28] width 59 height 18
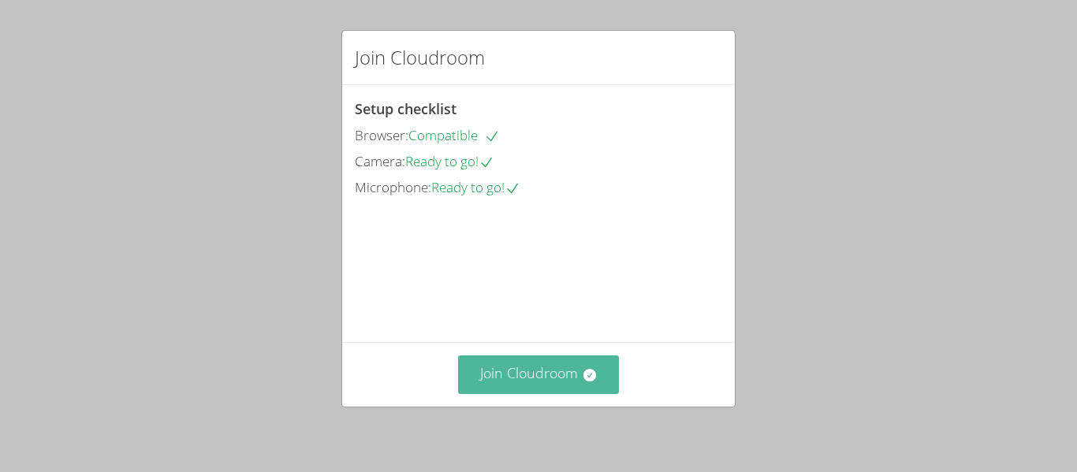
click at [519, 368] on button "Join Cloudroom" at bounding box center [539, 374] width 162 height 39
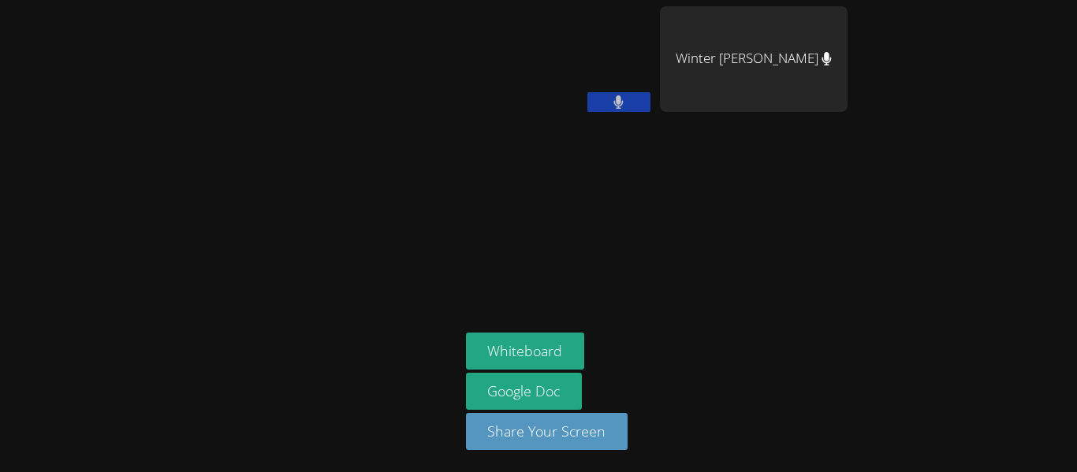
click at [794, 217] on aside "[PERSON_NAME] Winter [PERSON_NAME] Whiteboard Google Doc Share Your Screen" at bounding box center [656, 236] width 394 height 472
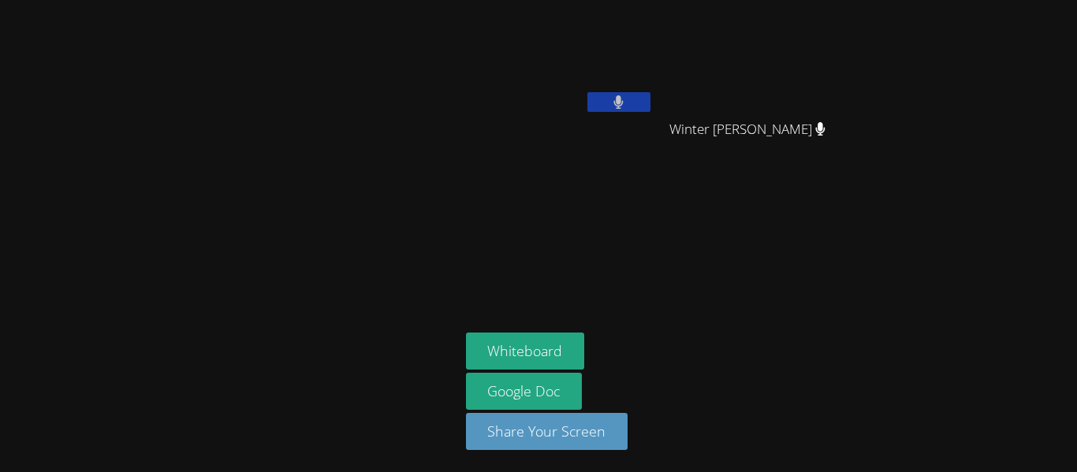
click at [626, 106] on button at bounding box center [618, 102] width 63 height 20
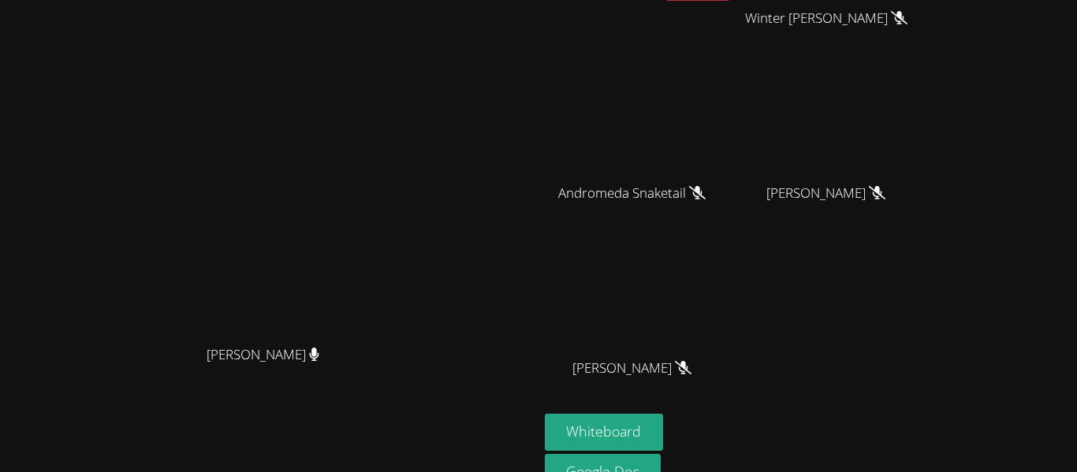
scroll to position [116, 0]
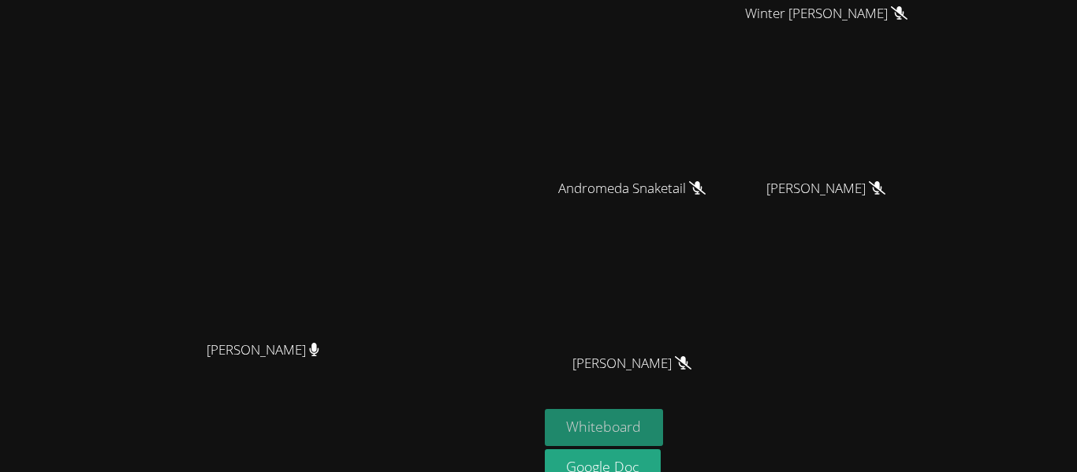
click at [664, 415] on button "Whiteboard" at bounding box center [604, 427] width 119 height 37
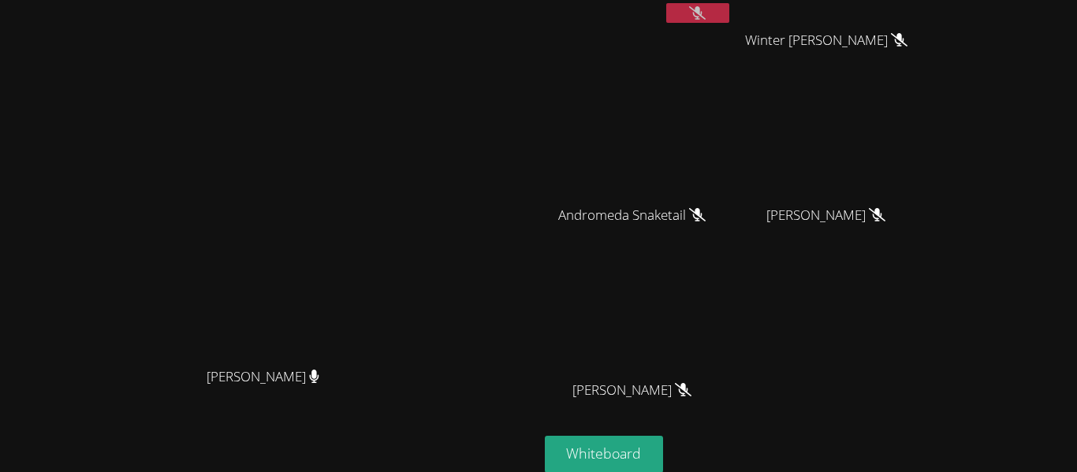
scroll to position [95, 0]
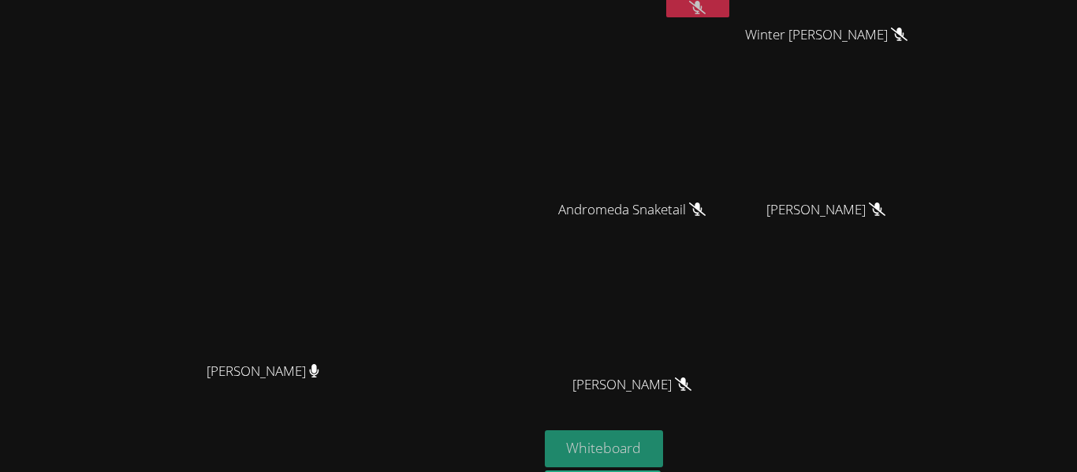
click at [664, 438] on button "Whiteboard" at bounding box center [604, 448] width 119 height 37
click at [729, 9] on button at bounding box center [697, 8] width 63 height 20
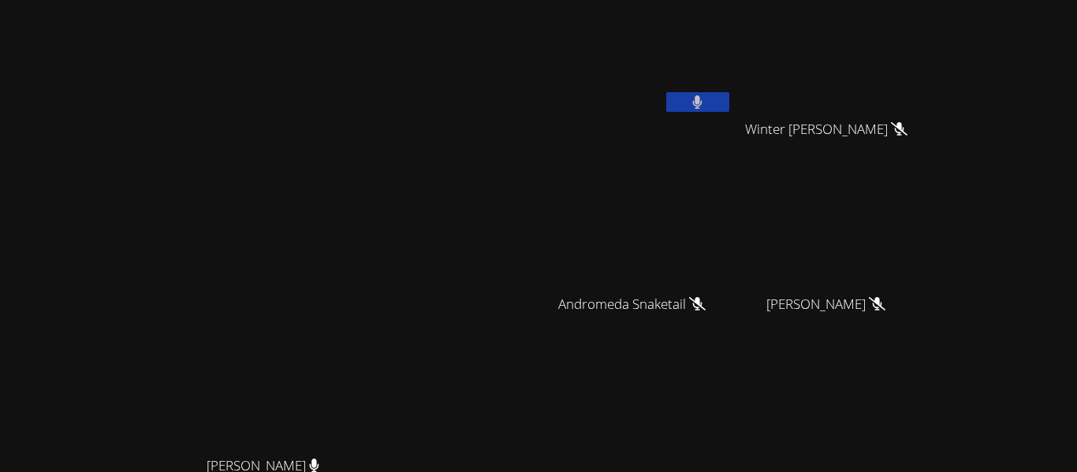
click at [729, 92] on button at bounding box center [697, 102] width 63 height 20
click at [729, 95] on button at bounding box center [697, 102] width 63 height 20
click at [705, 105] on icon at bounding box center [697, 101] width 17 height 13
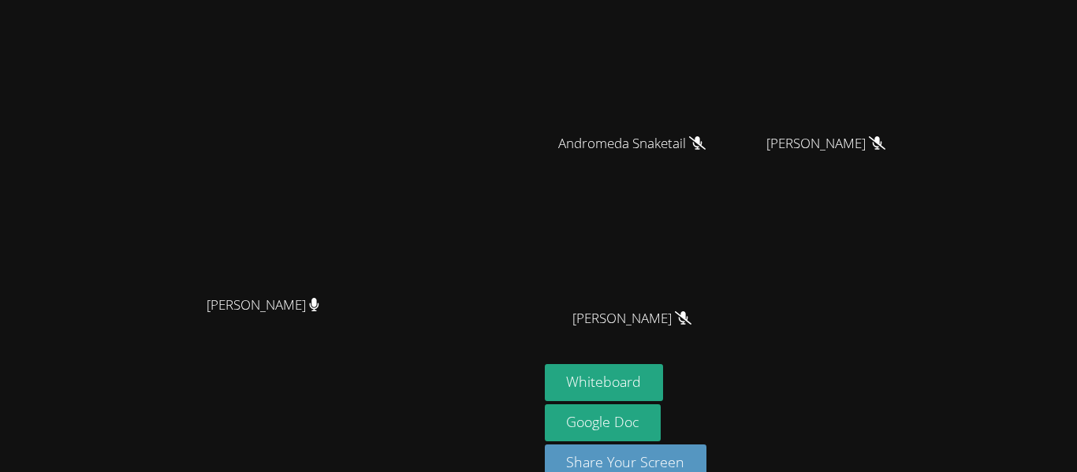
scroll to position [163, 0]
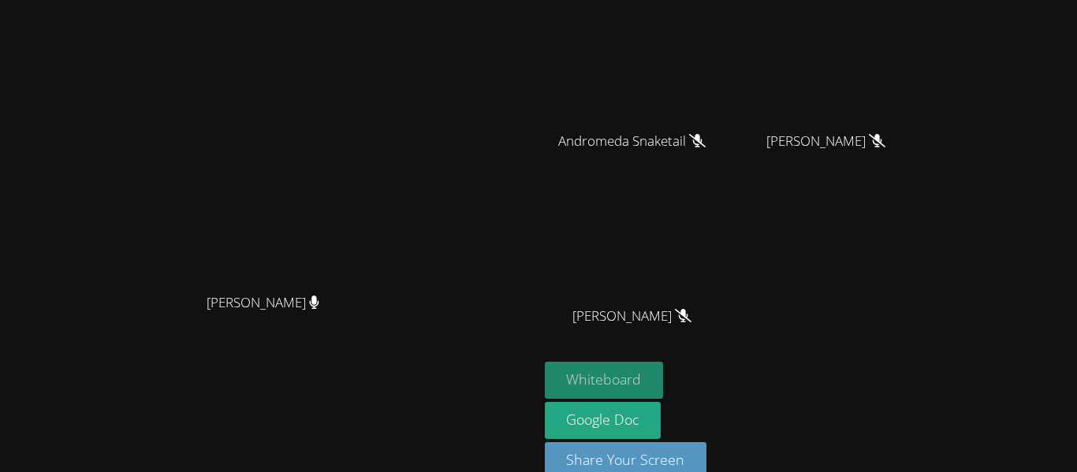
click at [664, 381] on button "Whiteboard" at bounding box center [604, 380] width 119 height 37
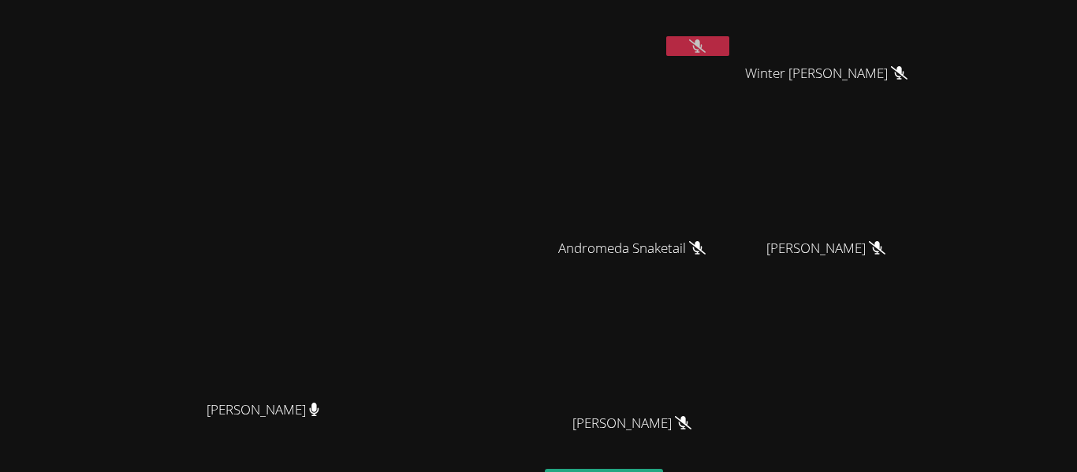
scroll to position [0, 0]
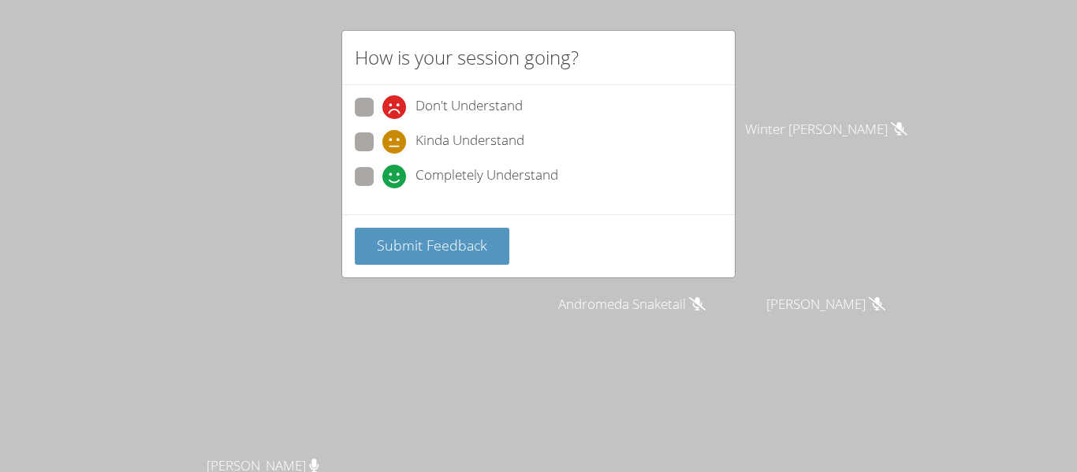
click at [382, 188] on span at bounding box center [382, 188] width 0 height 0
click at [382, 167] on input "Completely Understand" at bounding box center [388, 173] width 13 height 13
radio input "true"
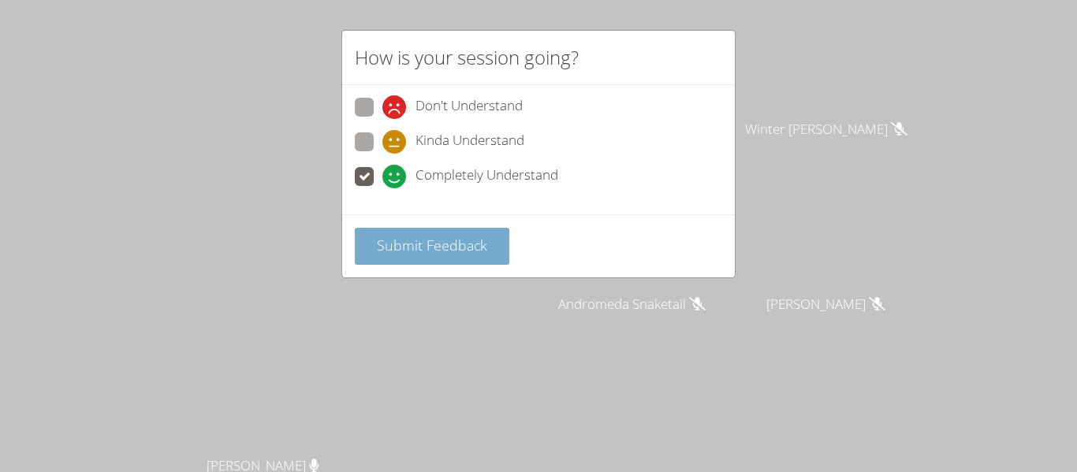
click at [411, 253] on span "Submit Feedback" at bounding box center [432, 245] width 110 height 19
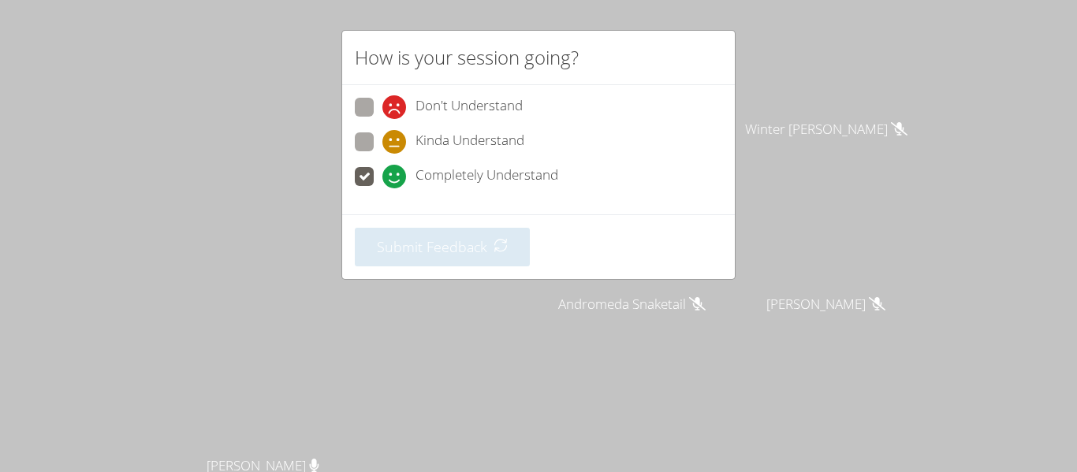
click at [436, 341] on div "How is your session going? Don't Understand Kinda Understand Completely Underst…" at bounding box center [538, 236] width 1077 height 472
click at [567, 354] on div "How is your session going? Don't Understand Kinda Understand Completely Underst…" at bounding box center [538, 236] width 1077 height 472
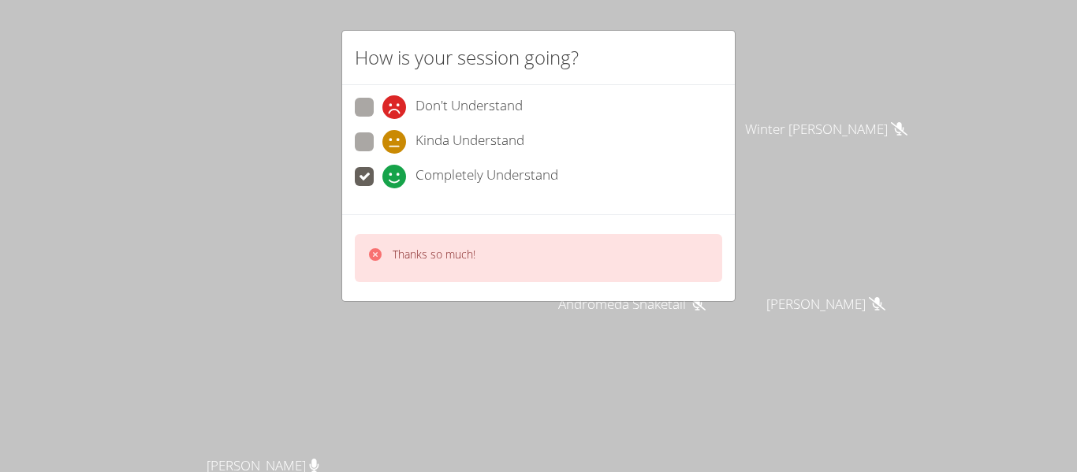
click at [567, 354] on div "How is your session going? Don't Understand Kinda Understand Completely Underst…" at bounding box center [538, 236] width 1077 height 472
